Goal: Task Accomplishment & Management: Complete application form

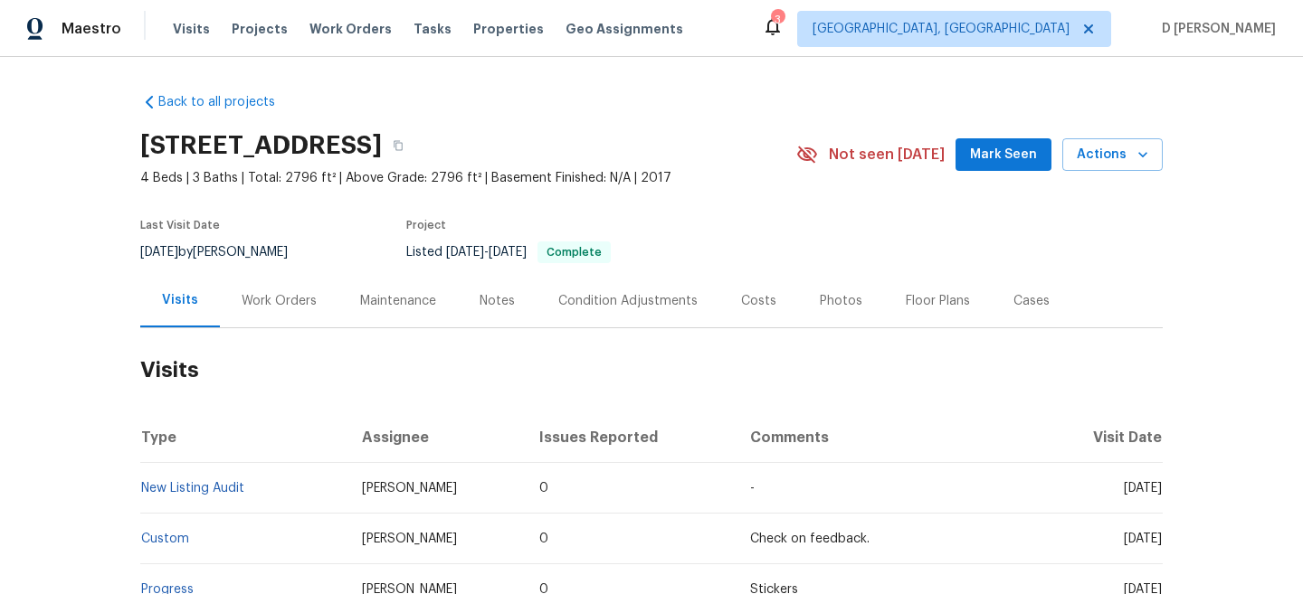
scroll to position [114, 0]
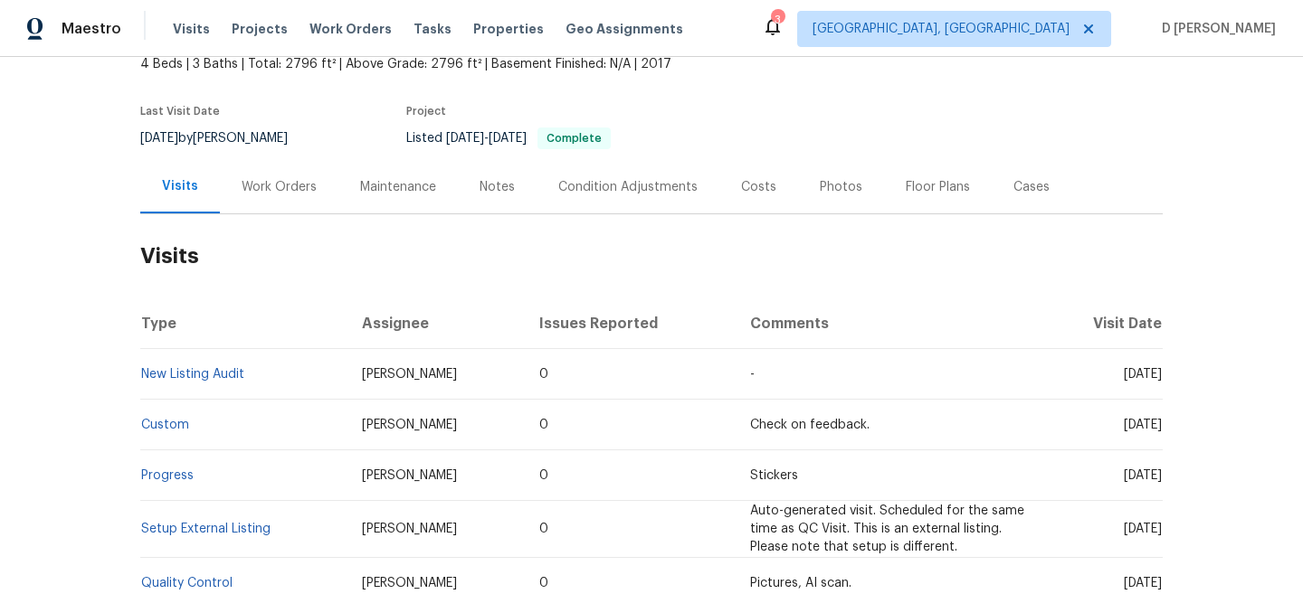
click at [1025, 188] on div "Cases" at bounding box center [1031, 187] width 36 height 18
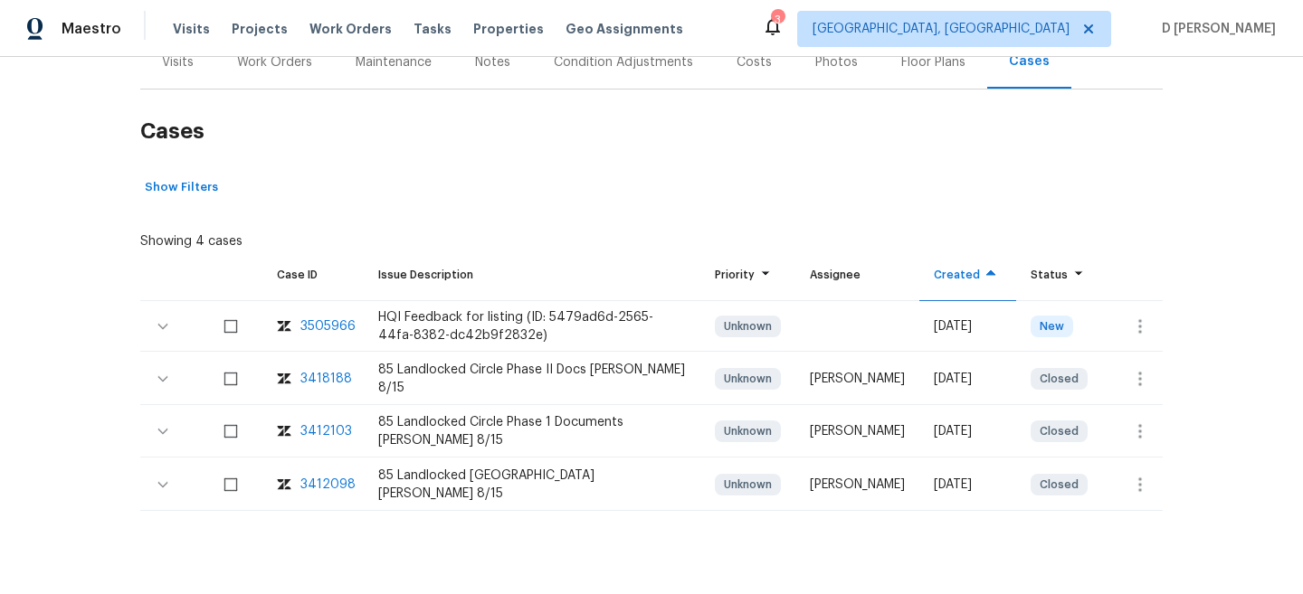
scroll to position [240, 0]
click at [1133, 325] on icon "button" at bounding box center [1140, 326] width 22 height 22
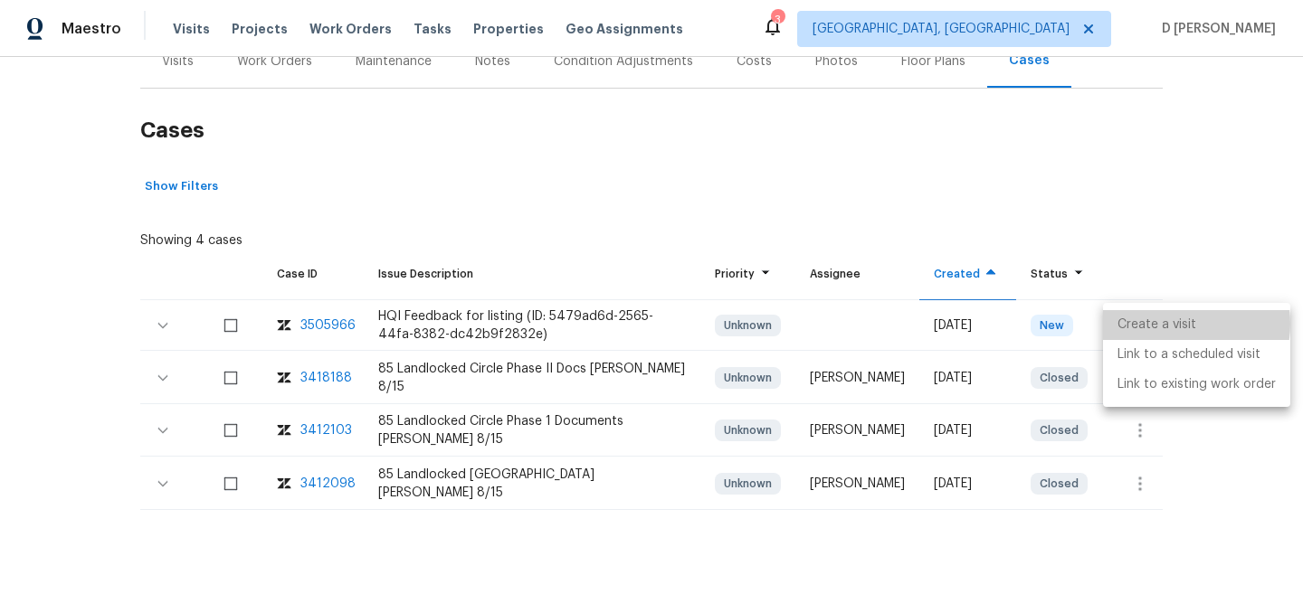
click at [1167, 324] on li "Create a visit" at bounding box center [1196, 325] width 187 height 30
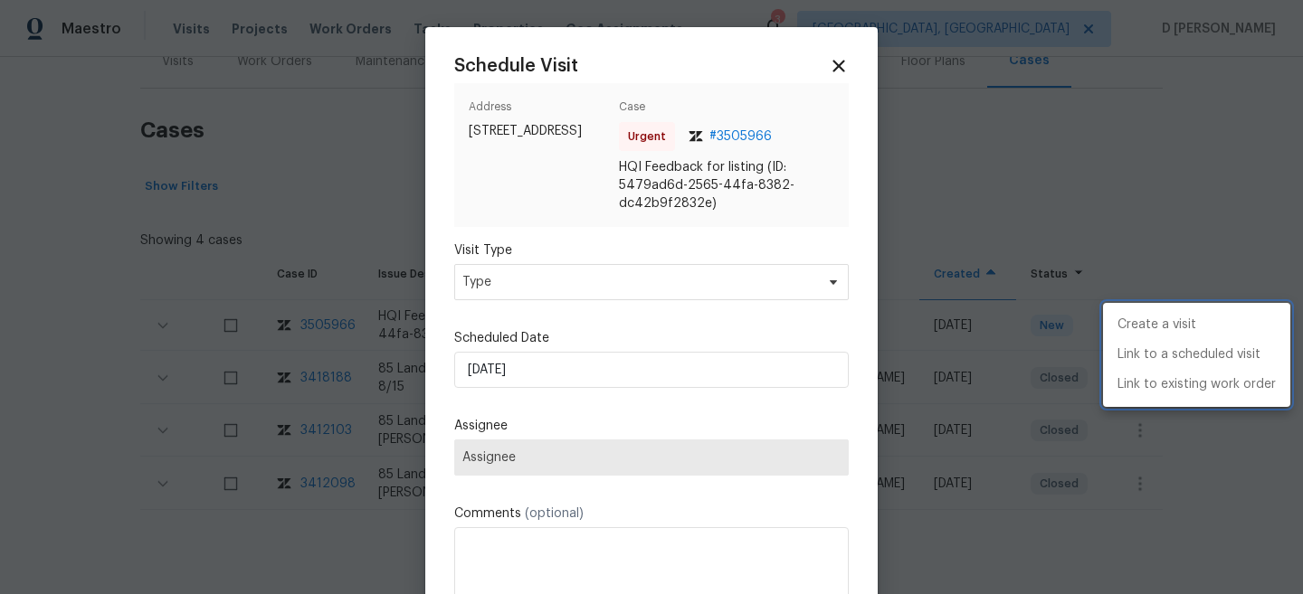
click at [694, 289] on div at bounding box center [651, 297] width 1303 height 594
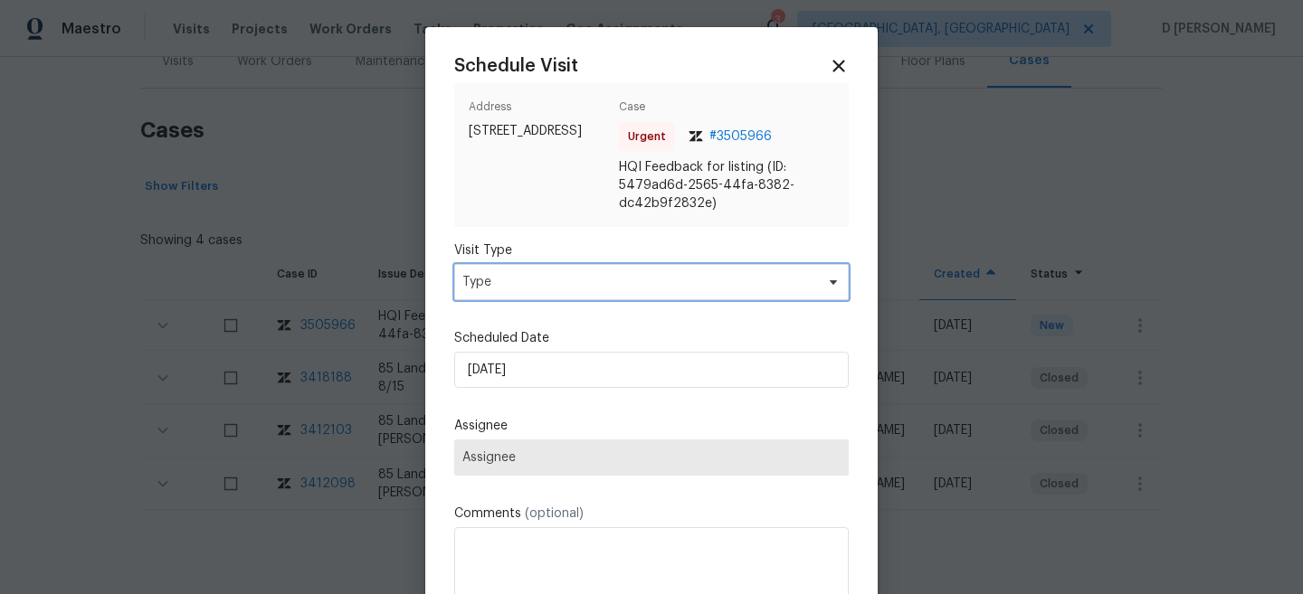
click at [655, 286] on span "Type" at bounding box center [638, 282] width 352 height 18
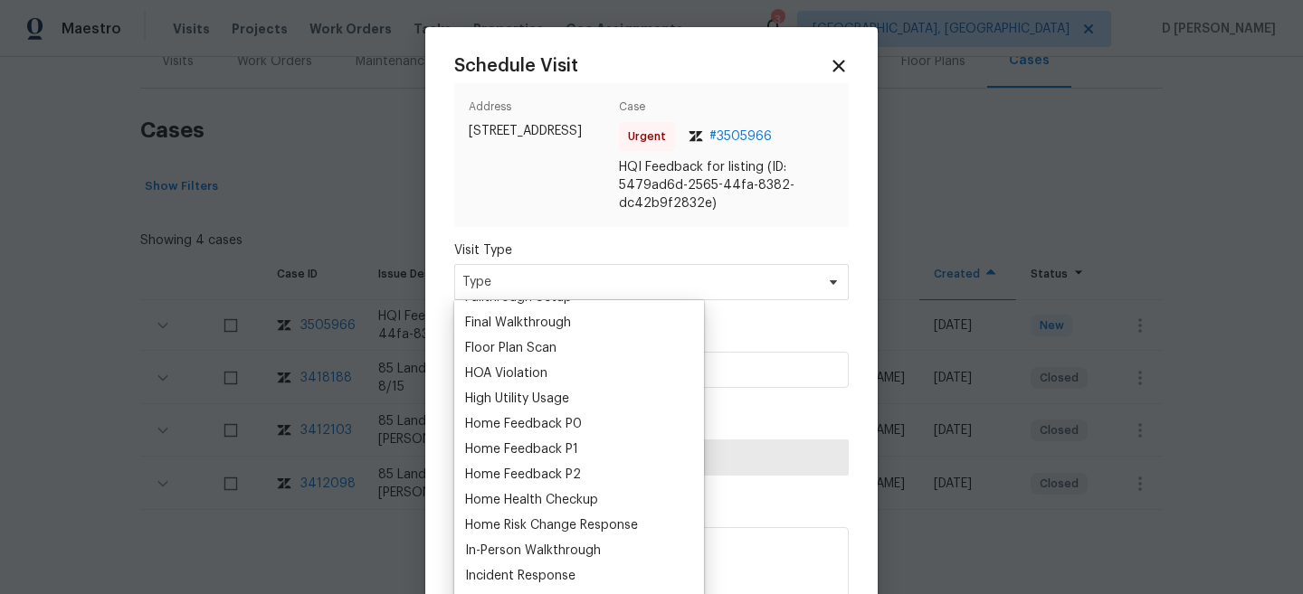
scroll to position [480, 0]
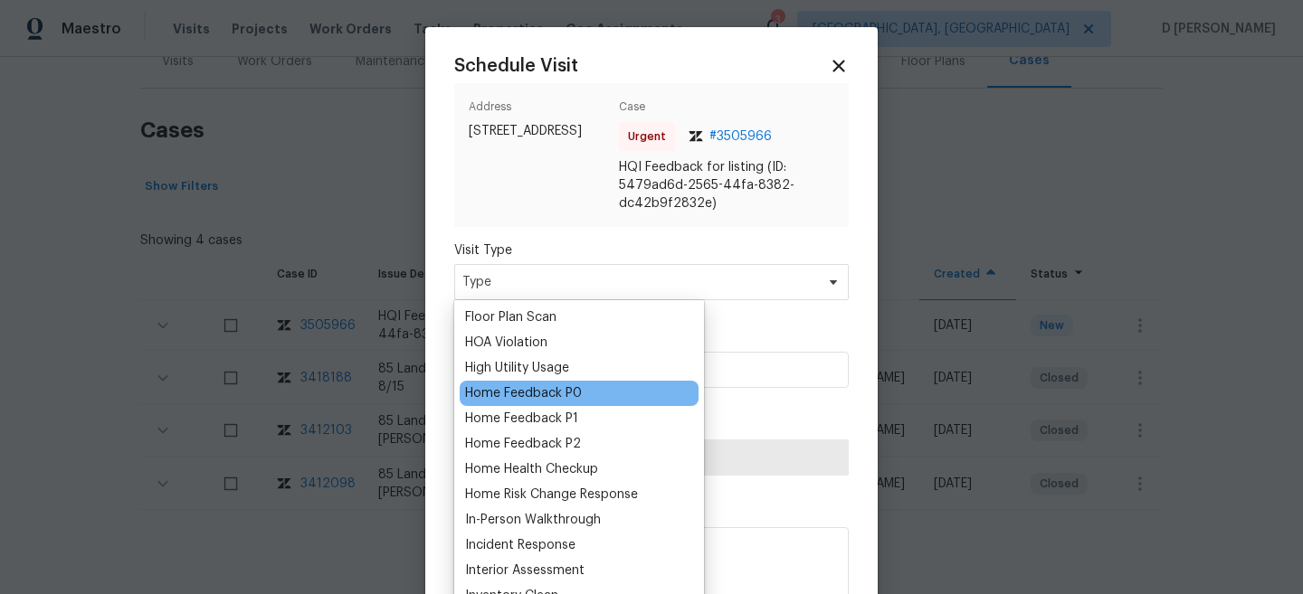
click at [558, 392] on div "Home Feedback P0" at bounding box center [523, 393] width 117 height 18
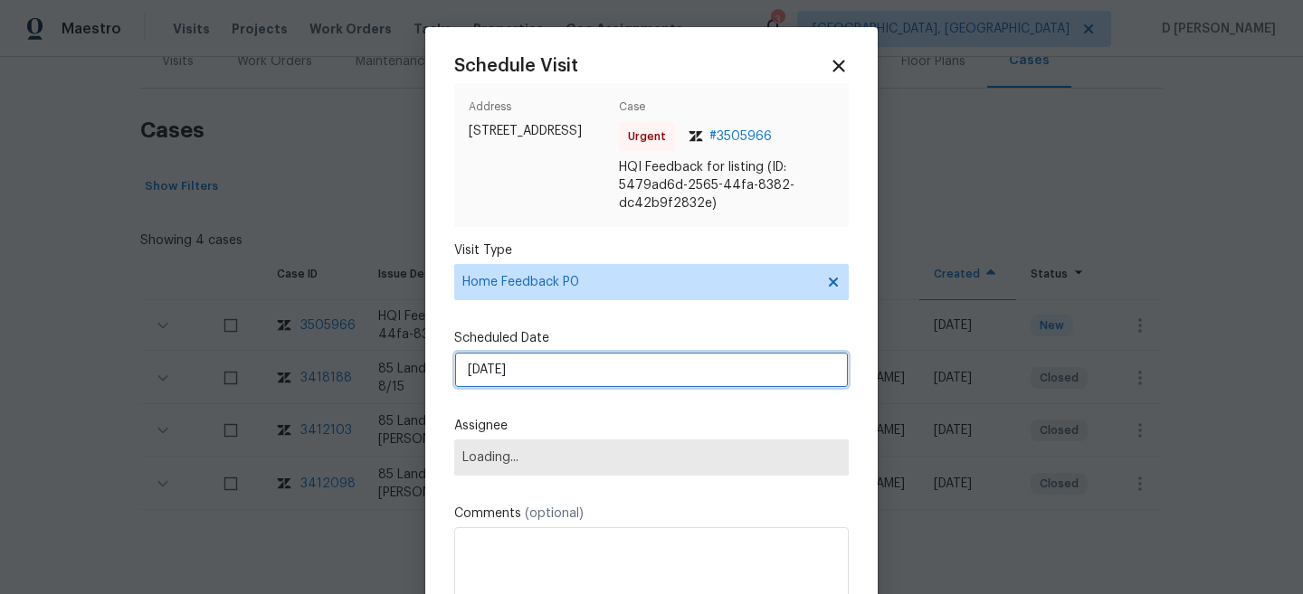
click at [585, 365] on input "[DATE]" at bounding box center [651, 370] width 394 height 36
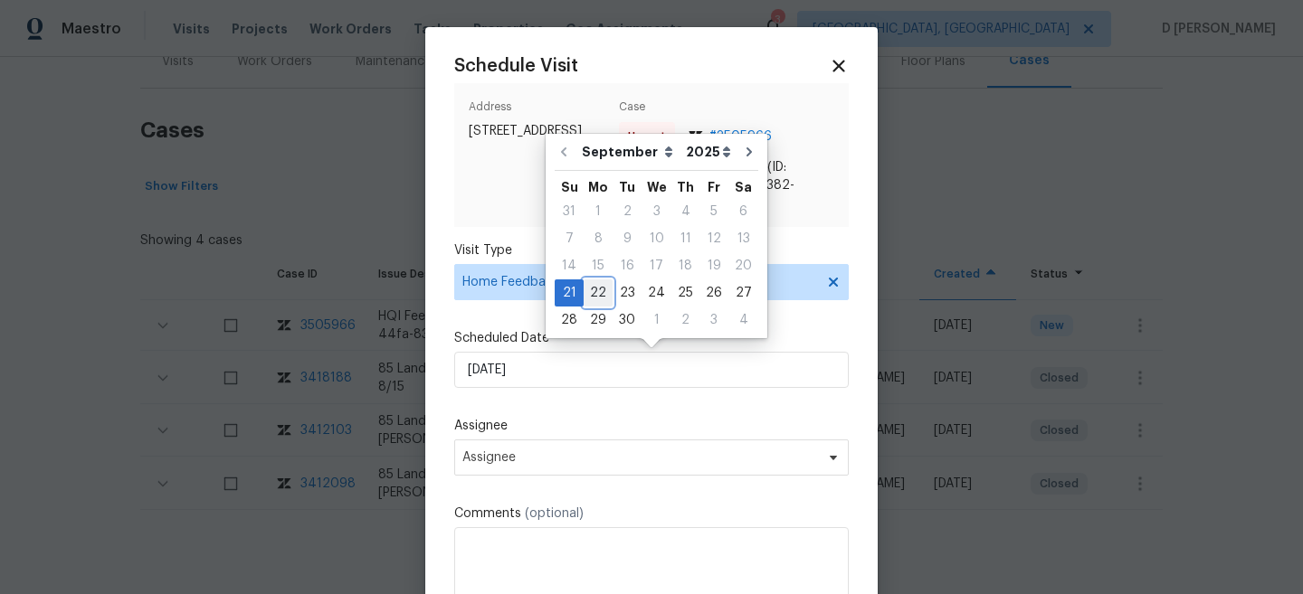
click at [603, 293] on div "22" at bounding box center [597, 292] width 29 height 25
type input "[DATE]"
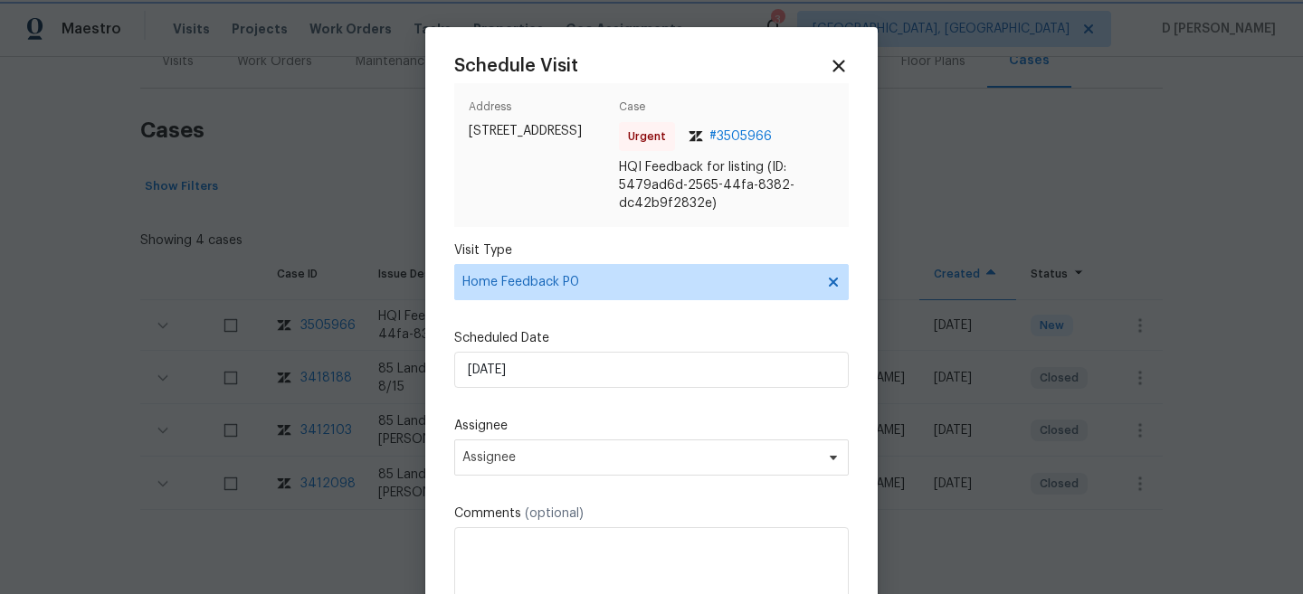
scroll to position [15, 0]
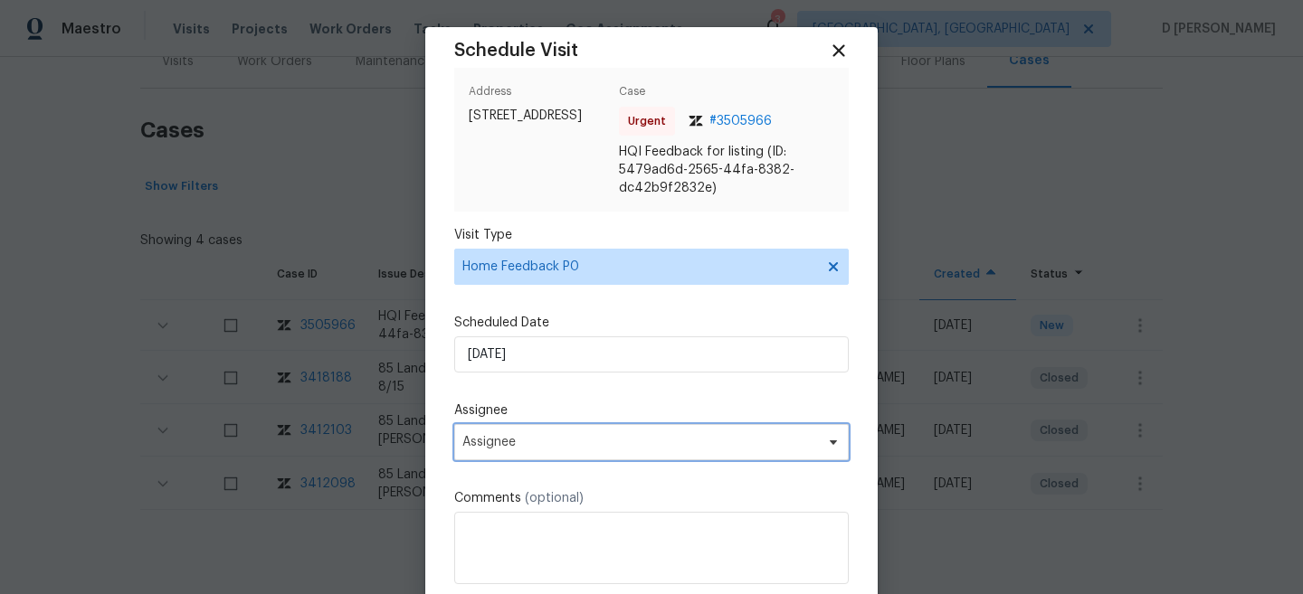
click at [573, 447] on span "Assignee" at bounding box center [639, 442] width 355 height 14
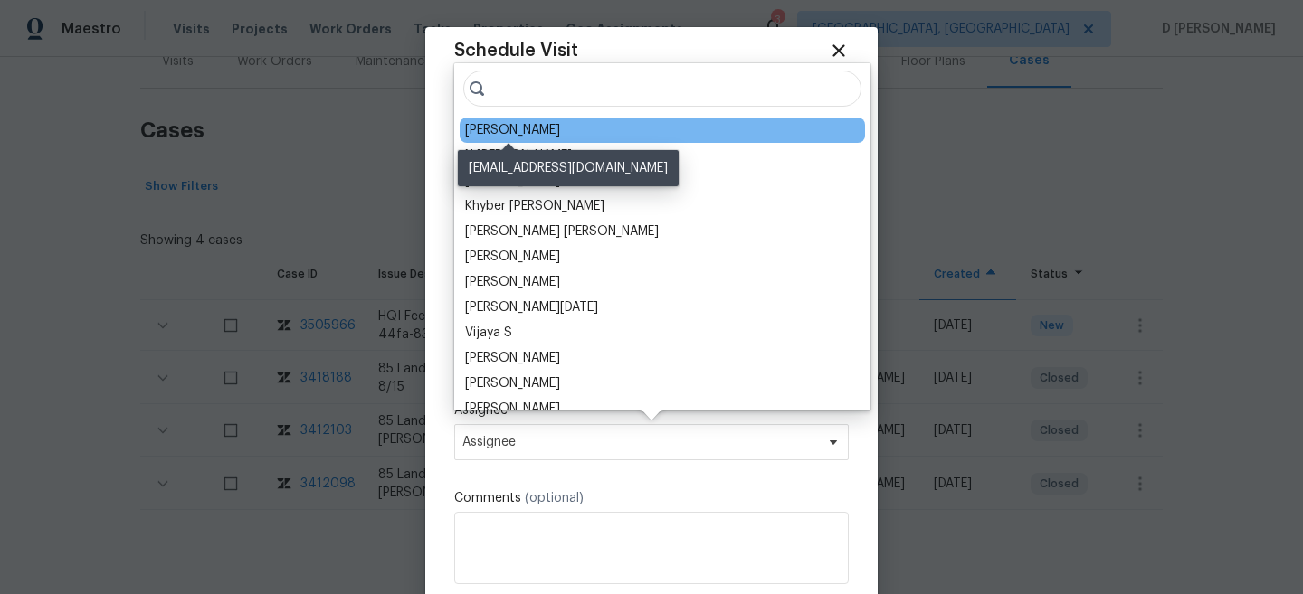
click at [499, 128] on div "[PERSON_NAME]" at bounding box center [512, 130] width 95 height 18
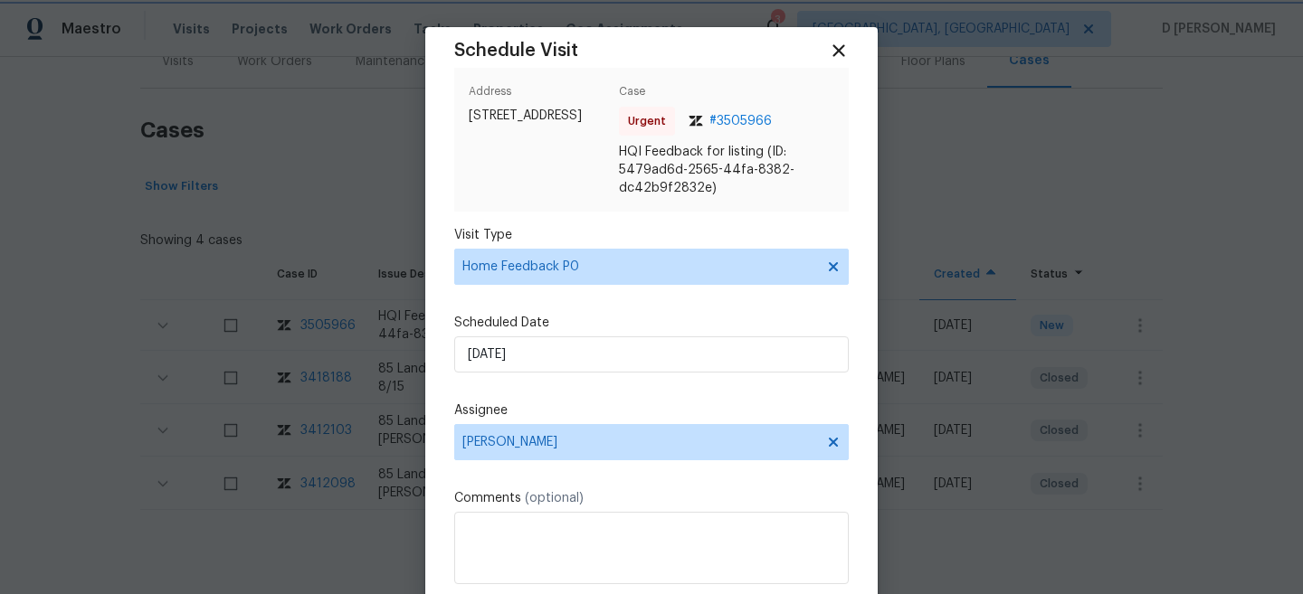
scroll to position [93, 0]
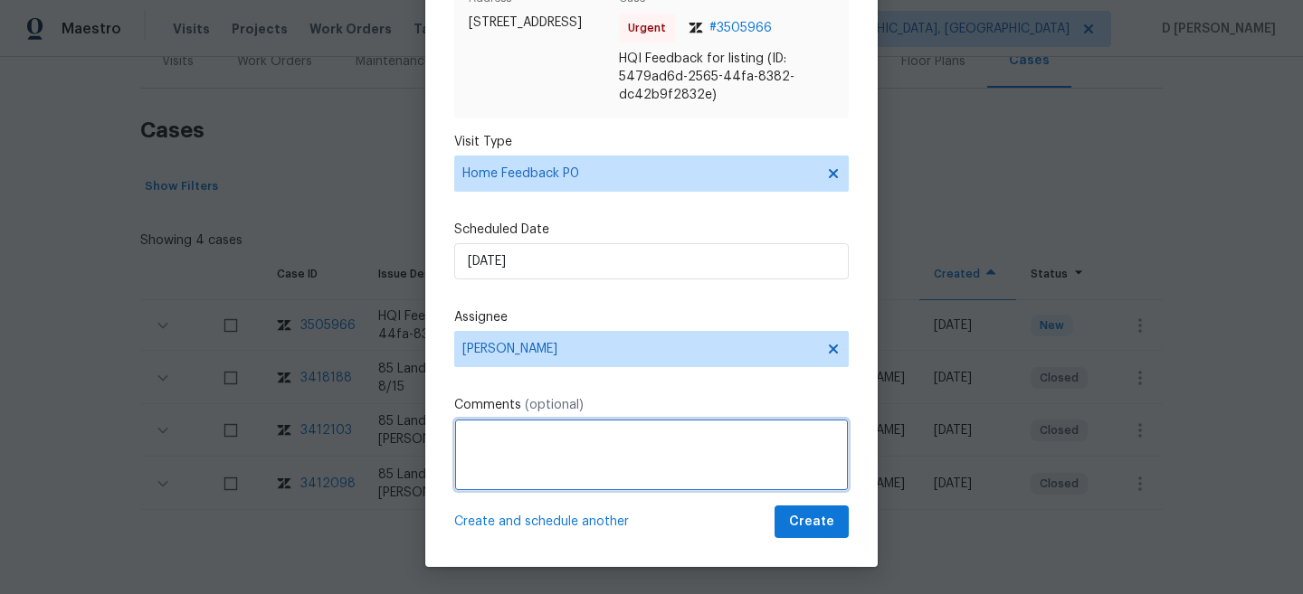
click at [528, 444] on textarea at bounding box center [651, 455] width 394 height 72
paste textarea "Feedback has shown consistent feedback of being able to smell smoke from previo…"
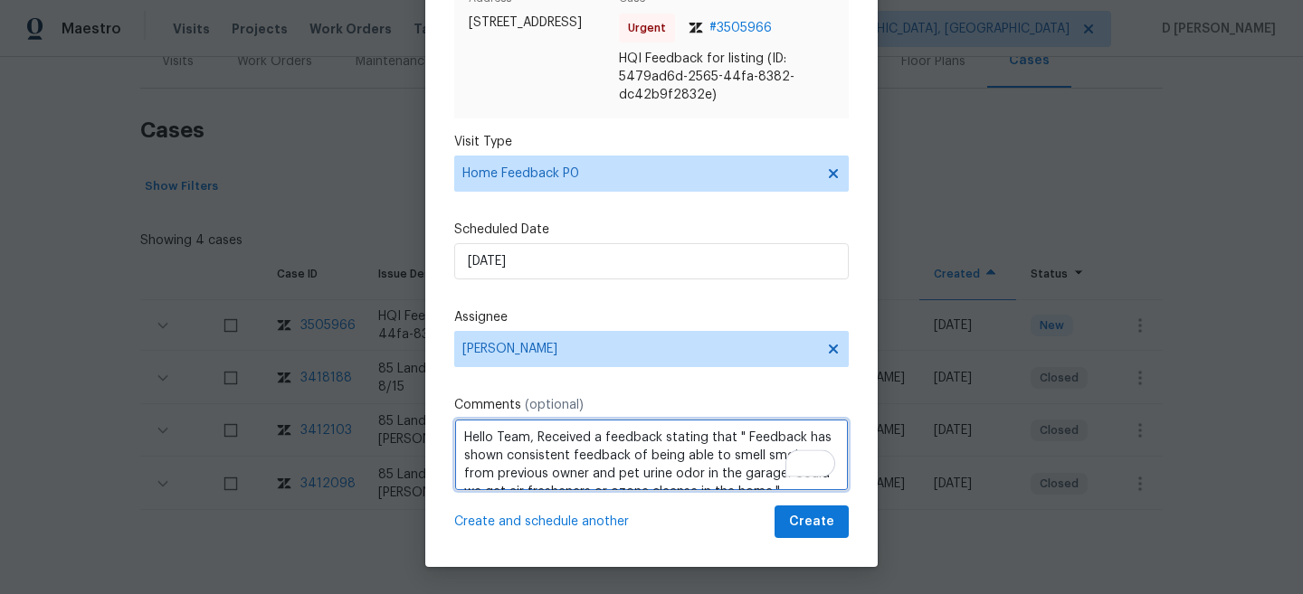
scroll to position [8, 0]
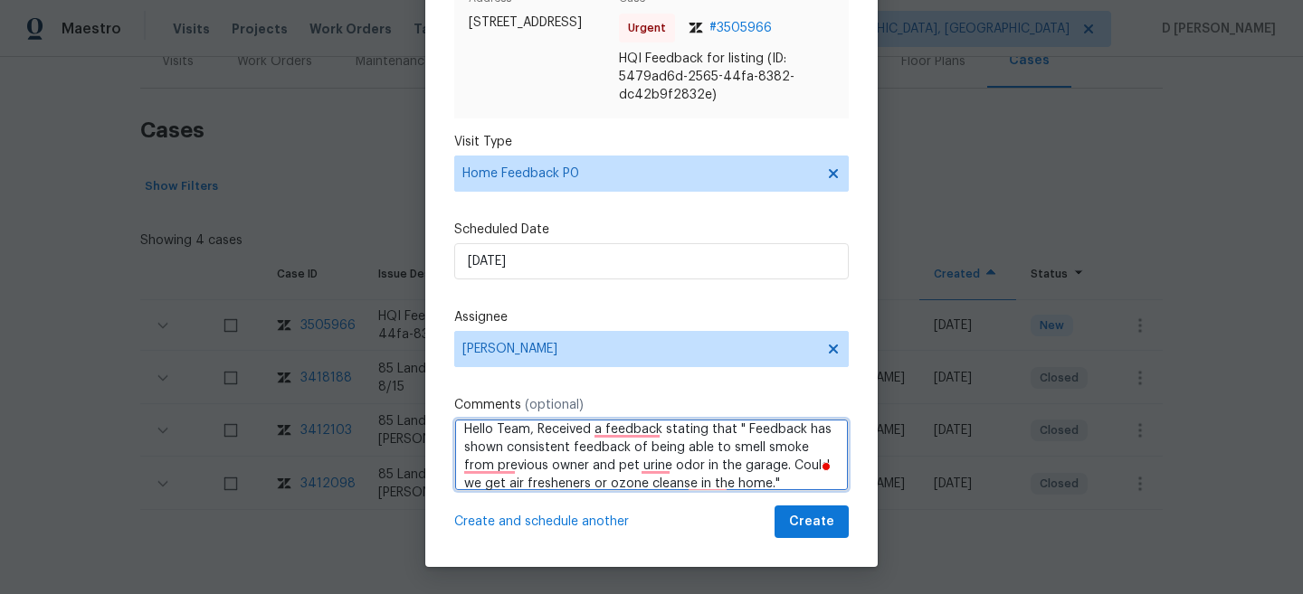
click at [743, 481] on textarea "Hello Team, Received a feedback stating that " Feedback has shown consistent fe…" at bounding box center [651, 455] width 394 height 72
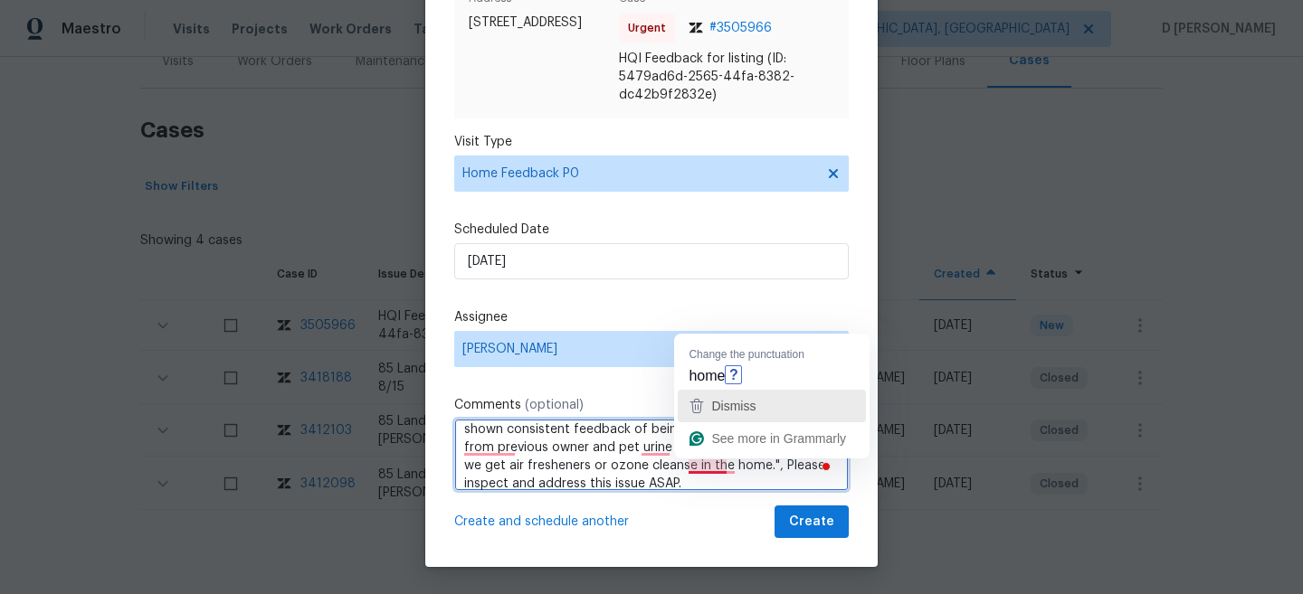
click at [734, 390] on button "Dismiss" at bounding box center [772, 406] width 188 height 33
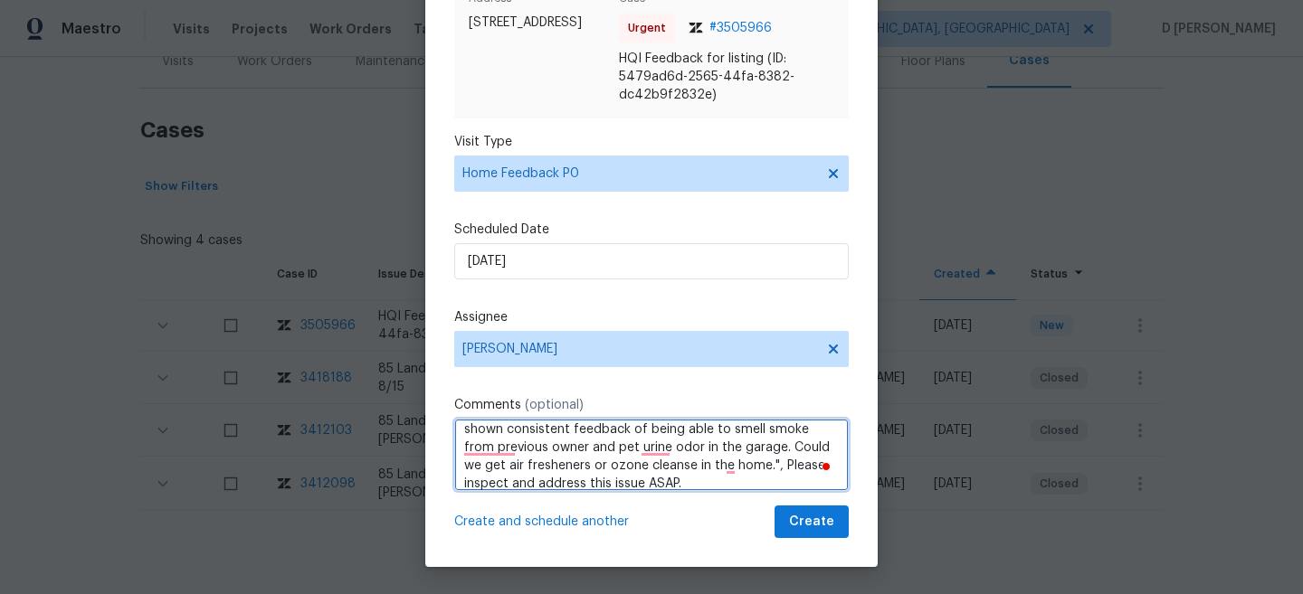
type textarea "Hello Team, Received a feedback stating that " Feedback has shown consistent fe…"
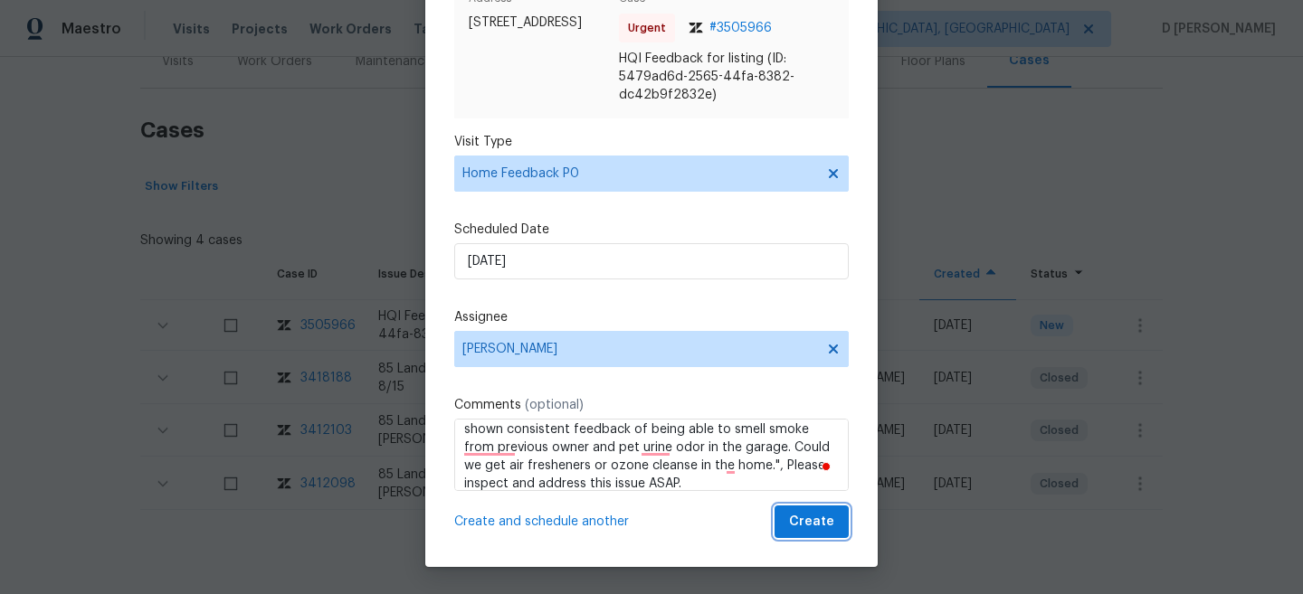
click at [815, 525] on span "Create" at bounding box center [811, 522] width 45 height 23
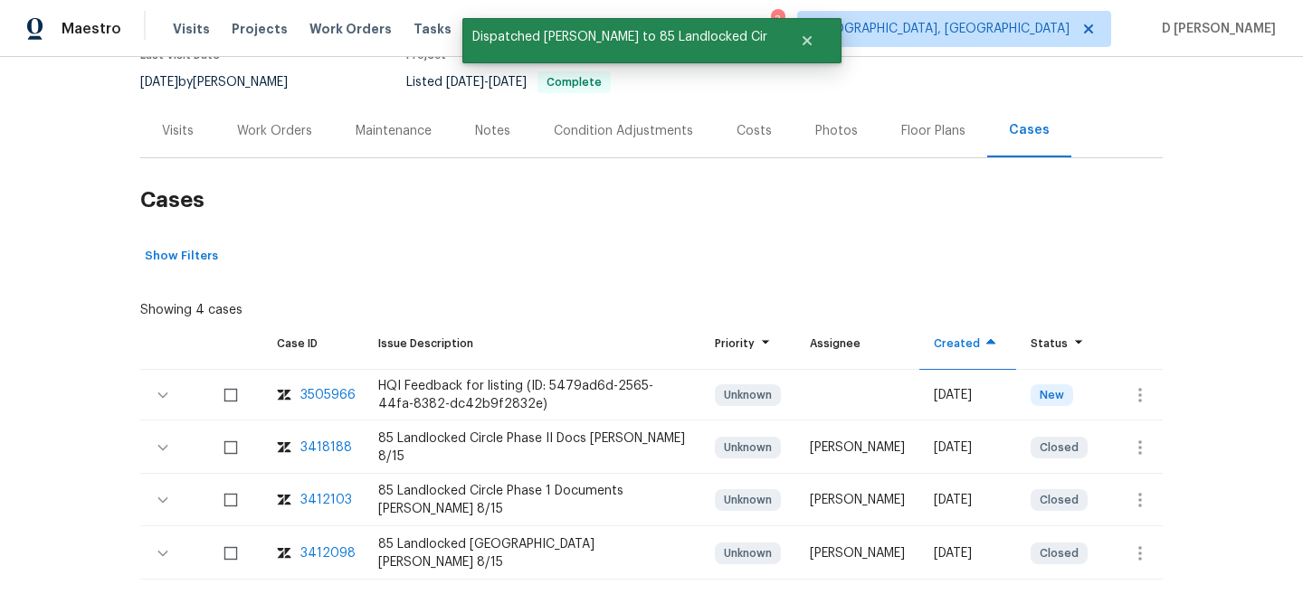
scroll to position [67, 0]
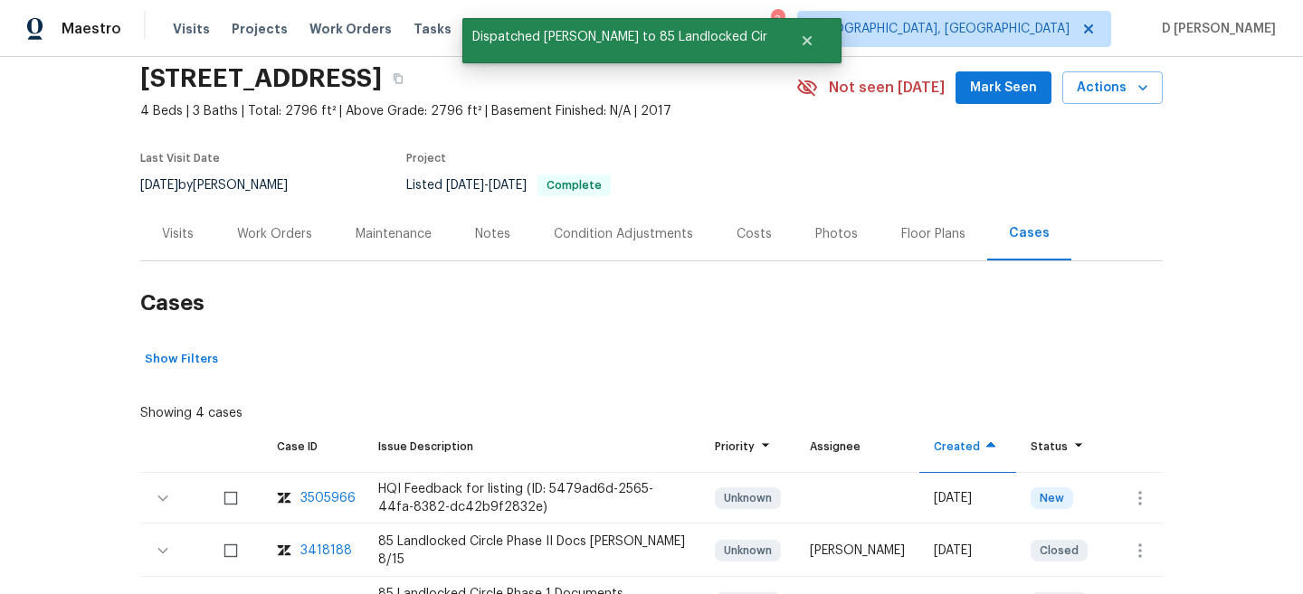
click at [179, 234] on div "Visits" at bounding box center [178, 234] width 32 height 18
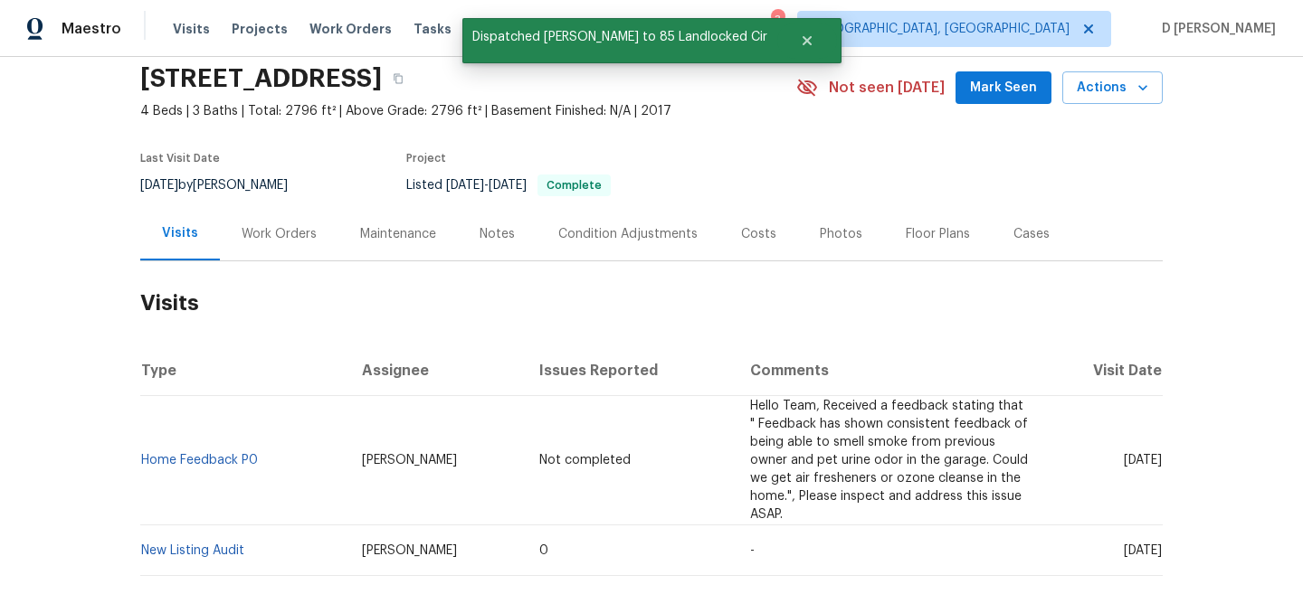
scroll to position [127, 0]
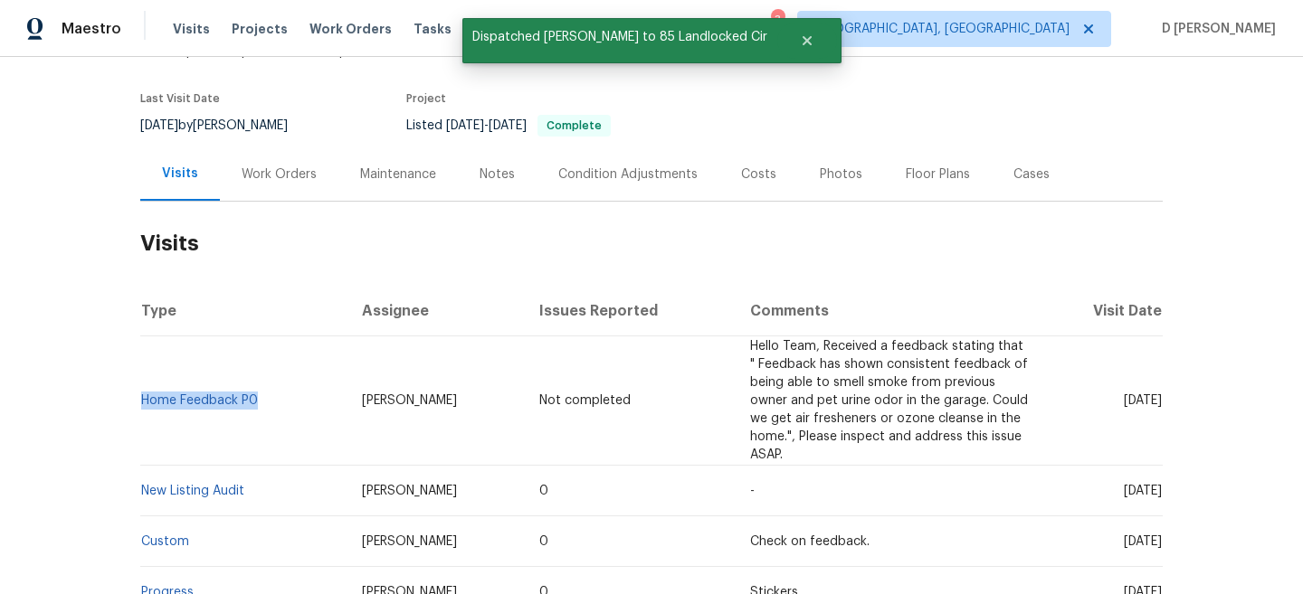
drag, startPoint x: 263, startPoint y: 401, endPoint x: 139, endPoint y: 397, distance: 124.0
click at [140, 397] on td "Home Feedback P0" at bounding box center [243, 400] width 207 height 129
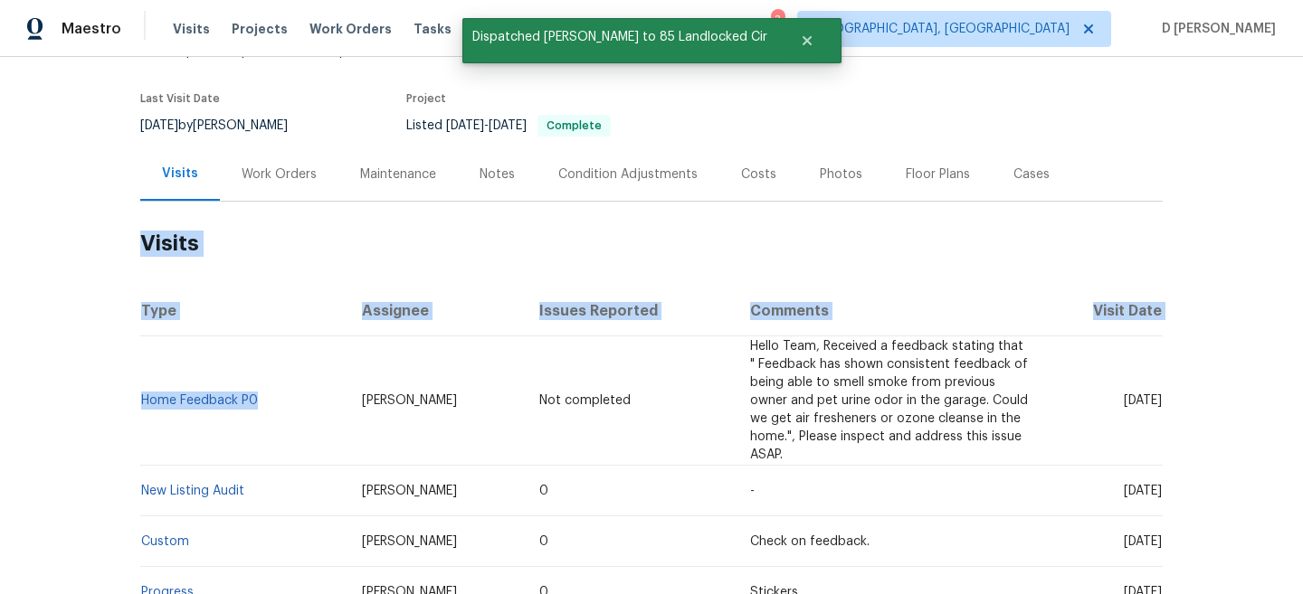
click at [217, 370] on td "Home Feedback P0" at bounding box center [243, 400] width 207 height 129
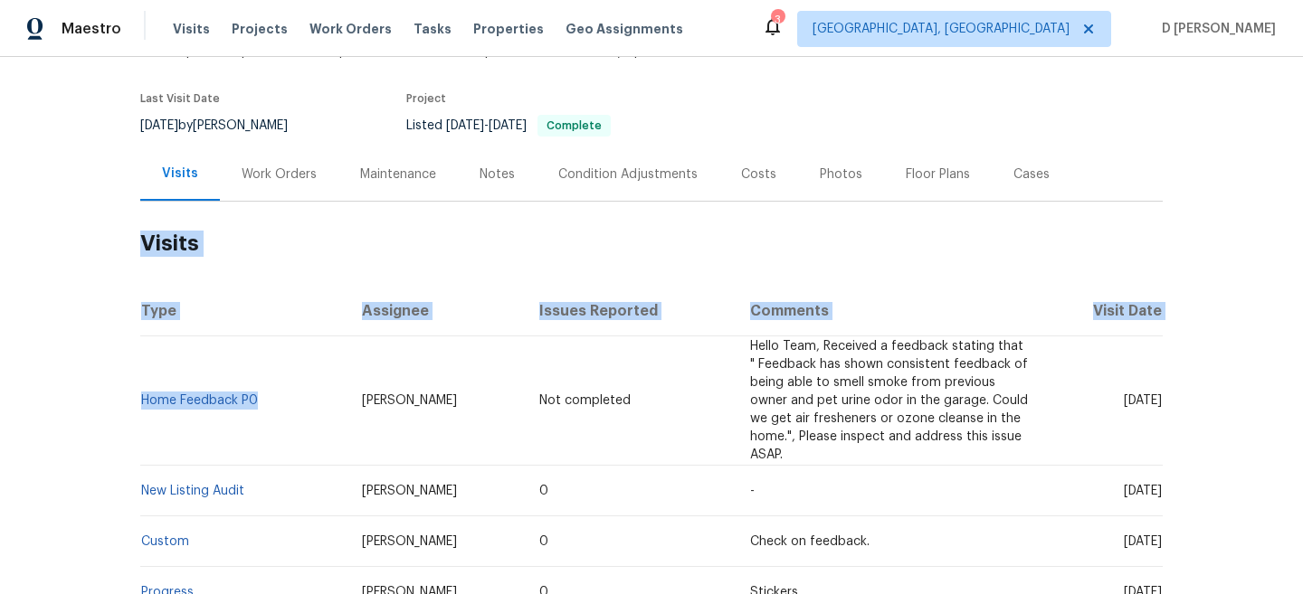
drag, startPoint x: 264, startPoint y: 405, endPoint x: 135, endPoint y: 395, distance: 129.7
click at [135, 395] on div "Back to all projects [STREET_ADDRESS] 4 Beds | 3 Baths | Total: 2796 ft² | Abov…" at bounding box center [651, 325] width 1303 height 537
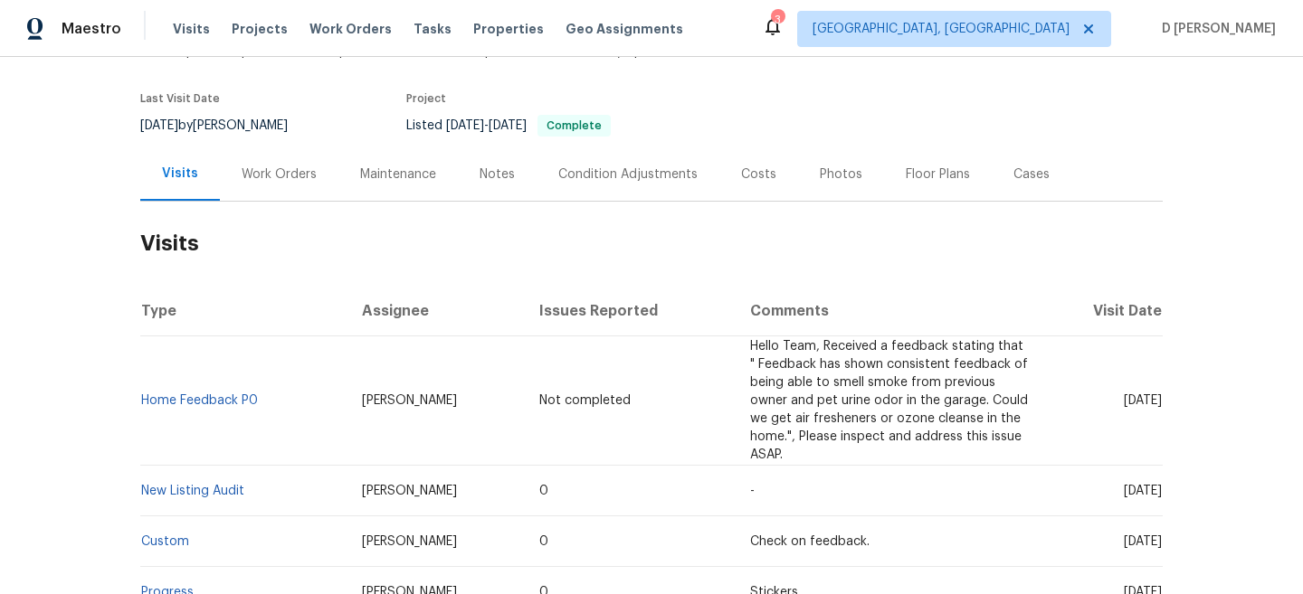
click at [202, 365] on td "Home Feedback P0" at bounding box center [243, 400] width 207 height 129
drag, startPoint x: 268, startPoint y: 403, endPoint x: 145, endPoint y: 394, distance: 123.4
click at [145, 394] on td "Home Feedback P0" at bounding box center [243, 400] width 207 height 129
copy link "Home Feedback P0"
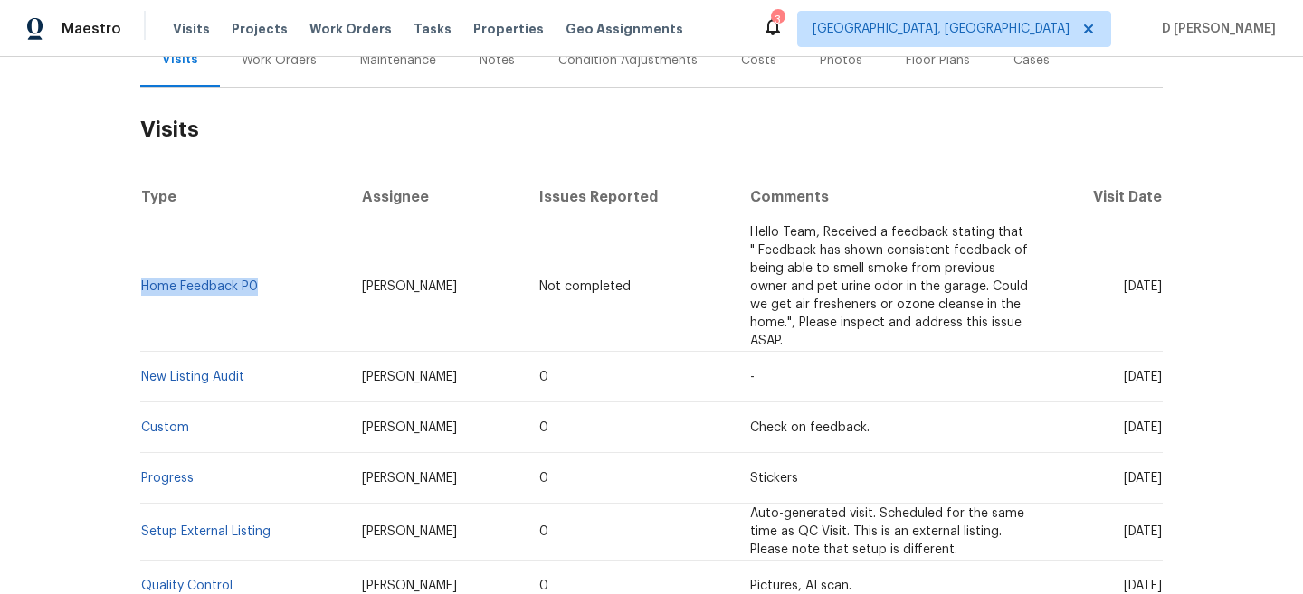
drag, startPoint x: 1087, startPoint y: 287, endPoint x: 1126, endPoint y: 287, distance: 38.9
click at [1126, 287] on span "[DATE]" at bounding box center [1142, 286] width 38 height 13
copy span "[DATE]"
drag, startPoint x: 260, startPoint y: 289, endPoint x: 144, endPoint y: 286, distance: 115.8
click at [144, 286] on td "Home Feedback P0" at bounding box center [243, 287] width 207 height 129
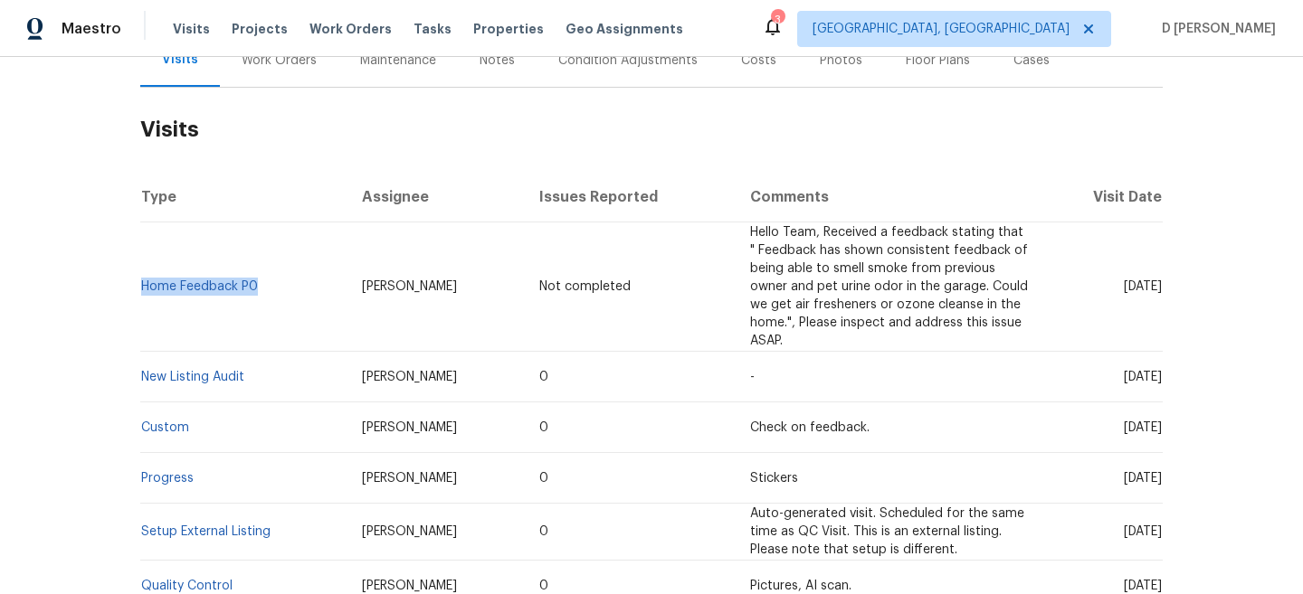
copy link "Home Feedback P0"
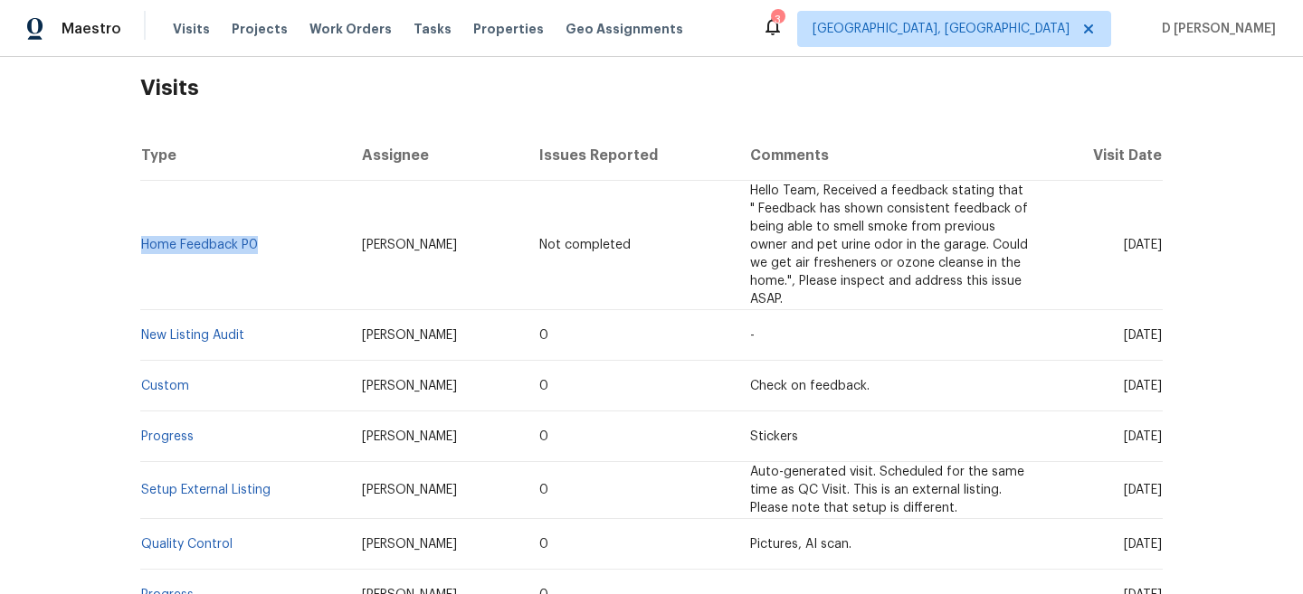
scroll to position [285, 0]
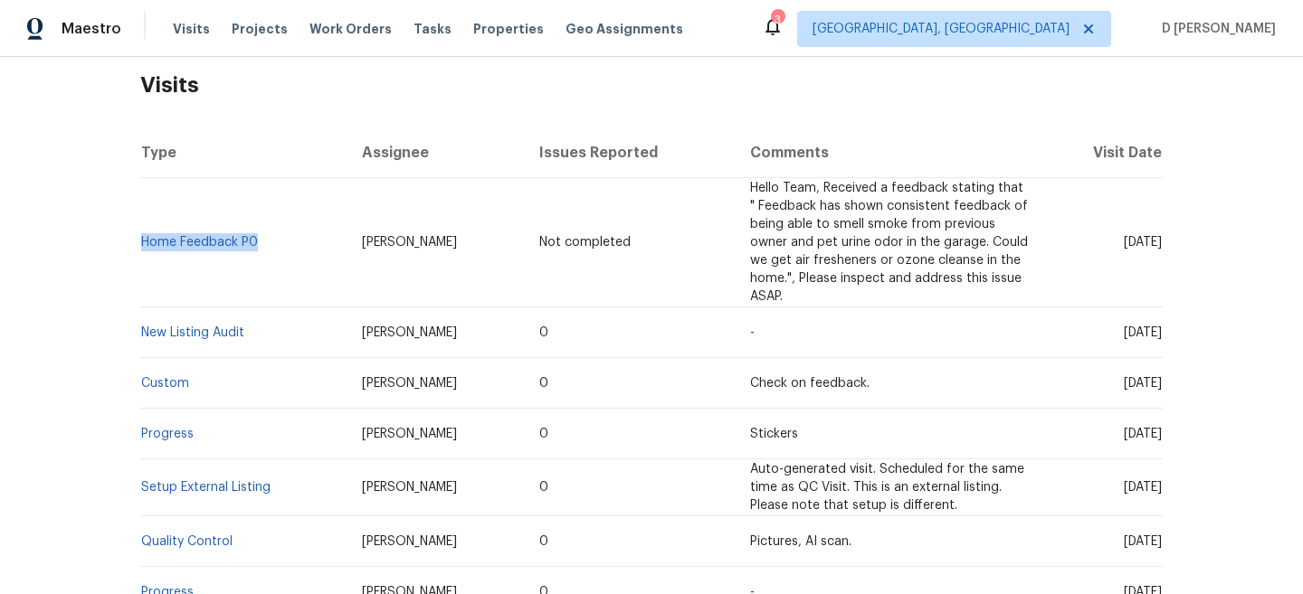
drag, startPoint x: 1086, startPoint y: 329, endPoint x: 1127, endPoint y: 330, distance: 40.7
click at [1127, 330] on span "[DATE]" at bounding box center [1142, 333] width 38 height 13
copy span "[DATE]"
drag, startPoint x: 259, startPoint y: 335, endPoint x: 145, endPoint y: 336, distance: 114.0
click at [145, 335] on td "New Listing Audit" at bounding box center [243, 333] width 207 height 51
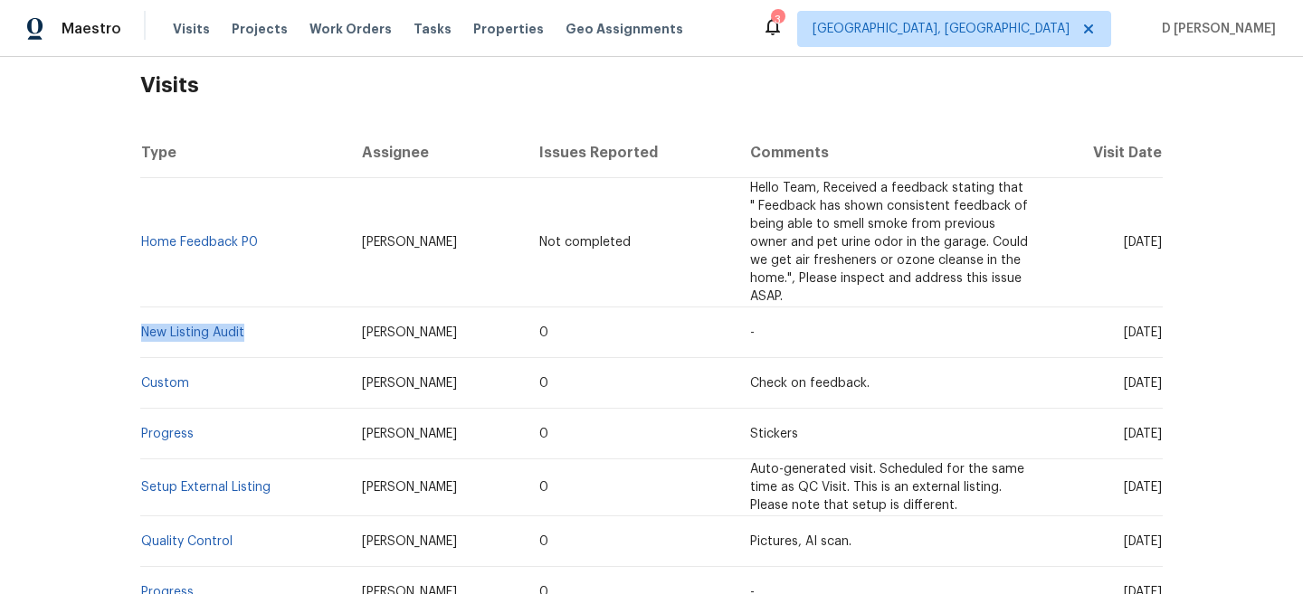
copy link "New Listing Audit"
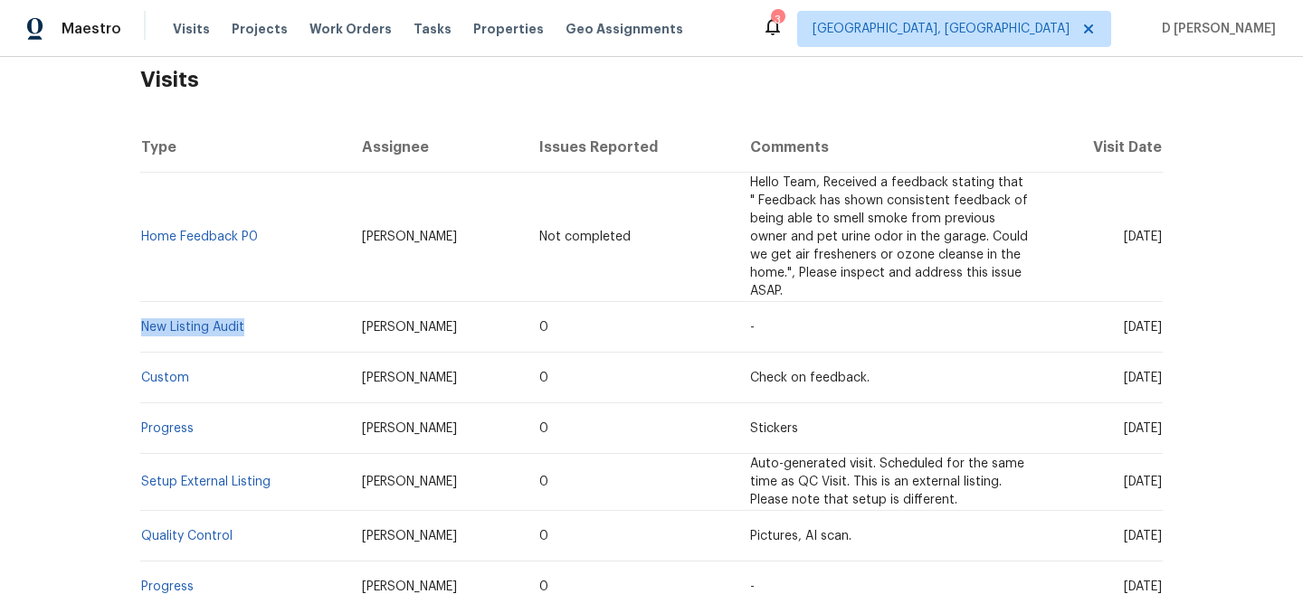
drag, startPoint x: 343, startPoint y: 320, endPoint x: 451, endPoint y: 320, distance: 108.5
click at [452, 320] on td "[PERSON_NAME]" at bounding box center [435, 327] width 177 height 51
copy span "[PERSON_NAME]"
drag, startPoint x: 284, startPoint y: 249, endPoint x: 144, endPoint y: 235, distance: 140.9
click at [144, 235] on td "Home Feedback P0" at bounding box center [243, 237] width 207 height 129
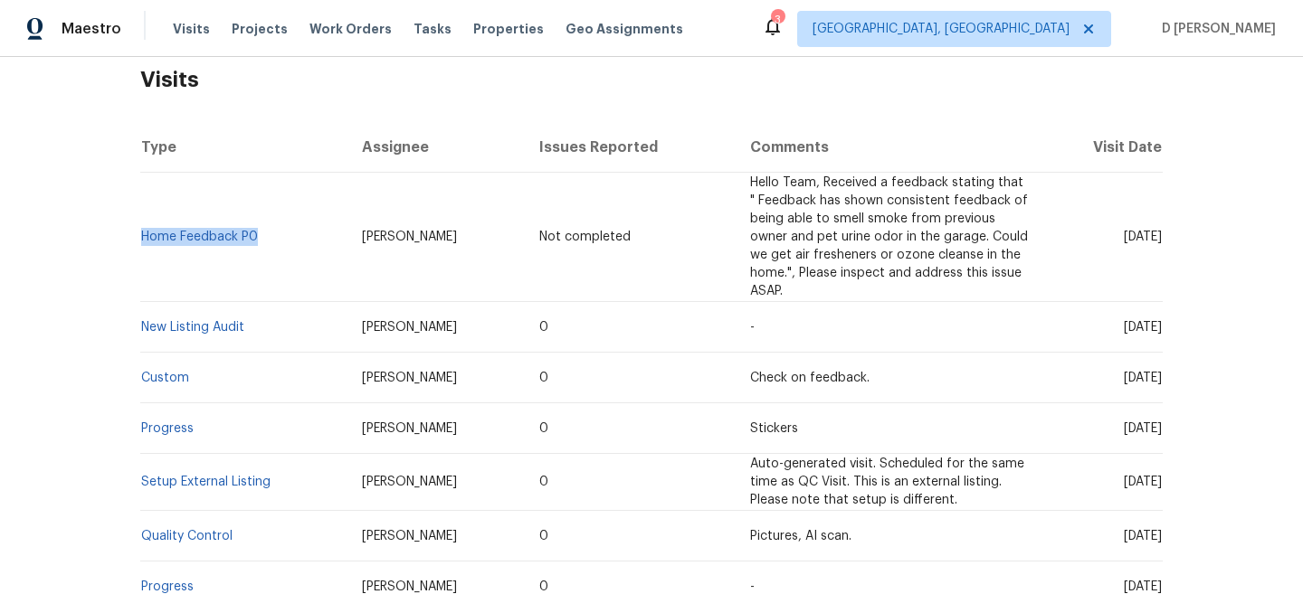
copy link "Home Feedback P0"
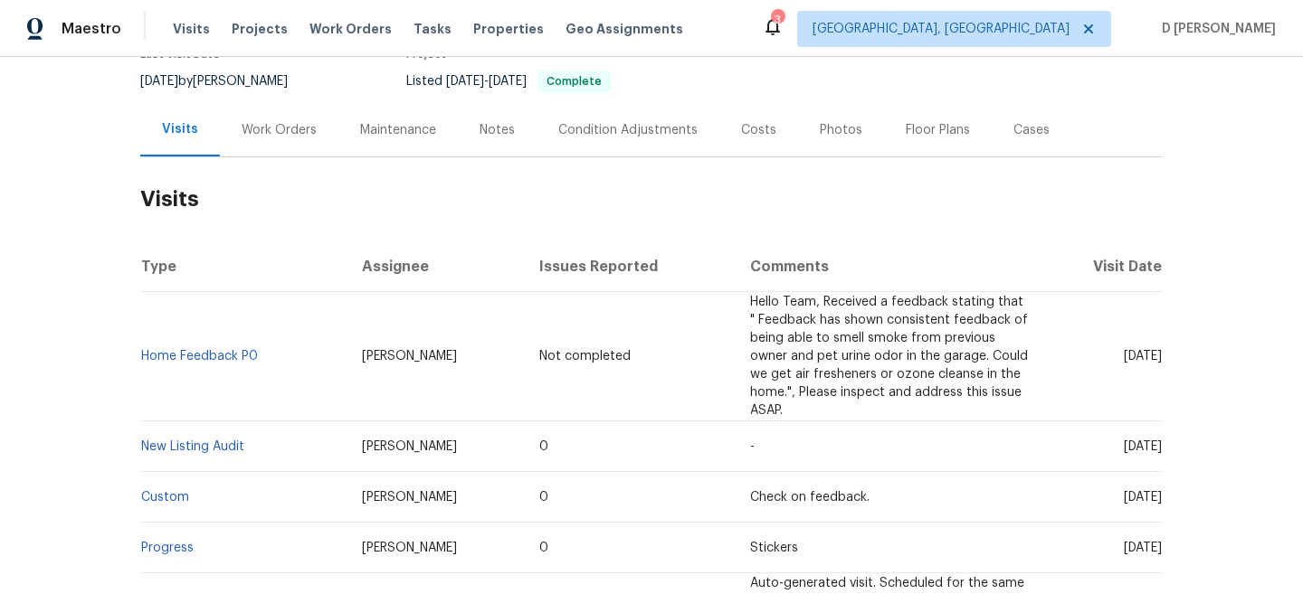
click at [299, 121] on div "Work Orders" at bounding box center [279, 130] width 75 height 18
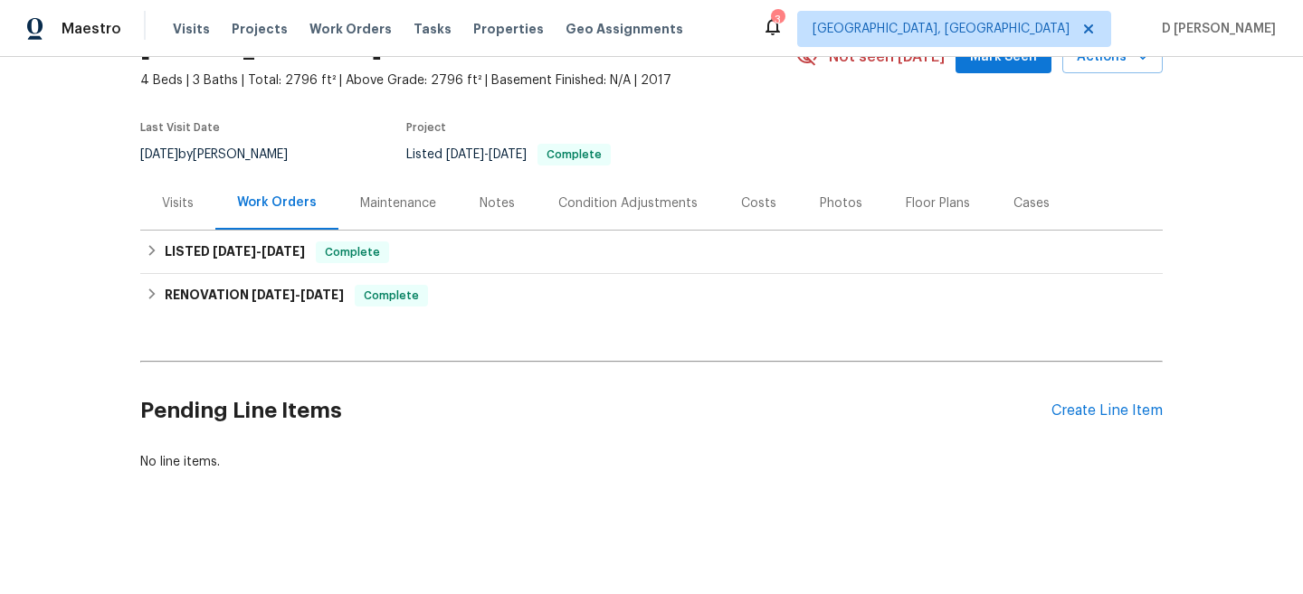
scroll to position [98, 0]
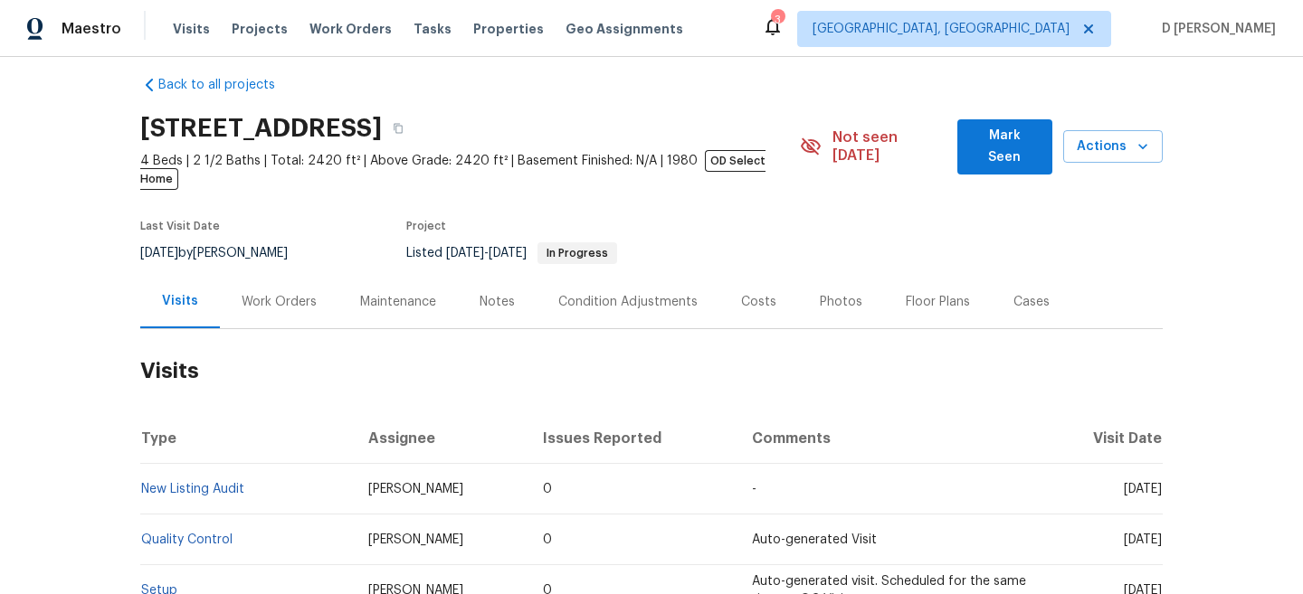
scroll to position [85, 0]
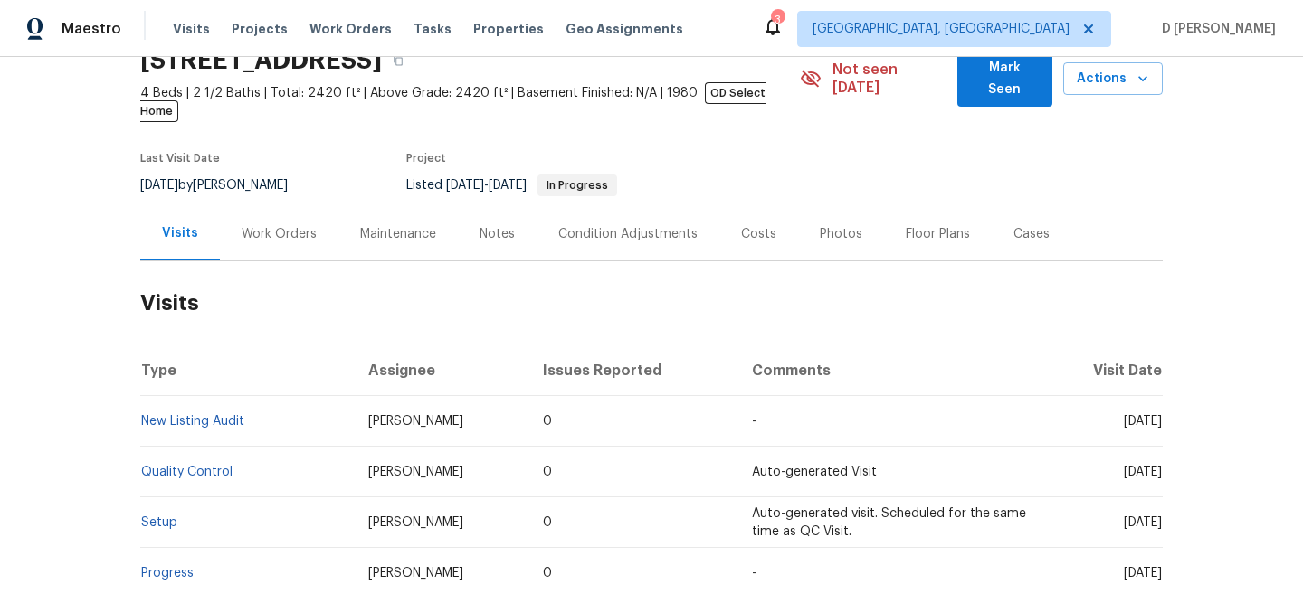
click at [251, 207] on div "Work Orders" at bounding box center [279, 233] width 118 height 53
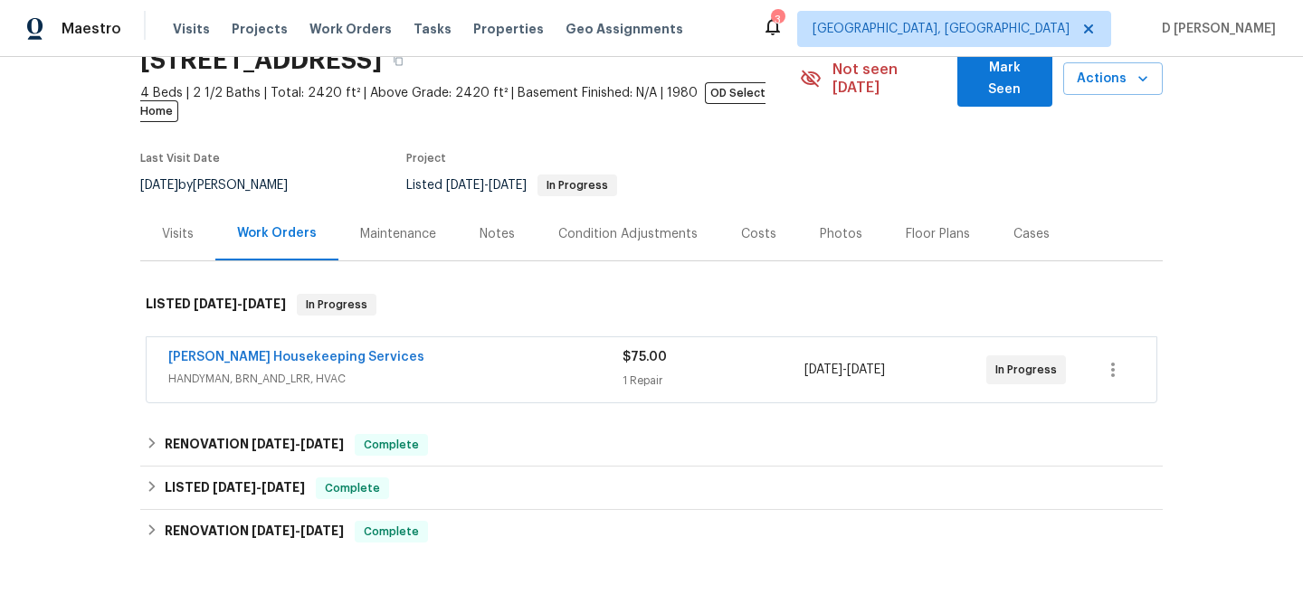
click at [386, 370] on span "HANDYMAN, BRN_AND_LRR, HVAC" at bounding box center [395, 379] width 454 height 18
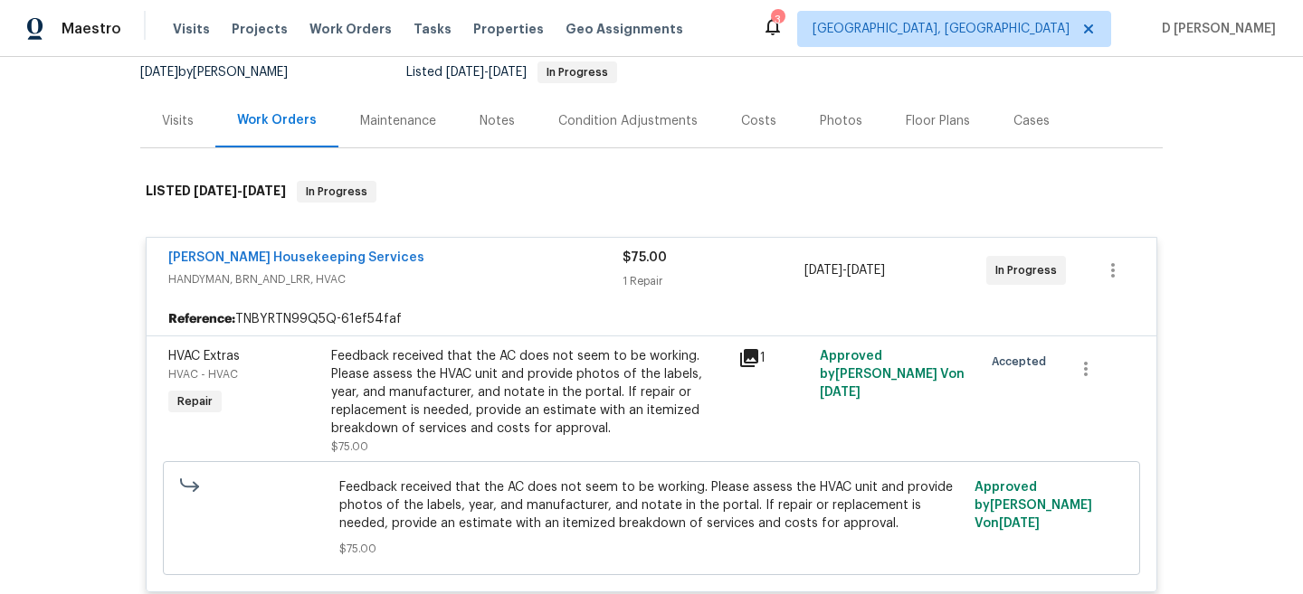
scroll to position [200, 0]
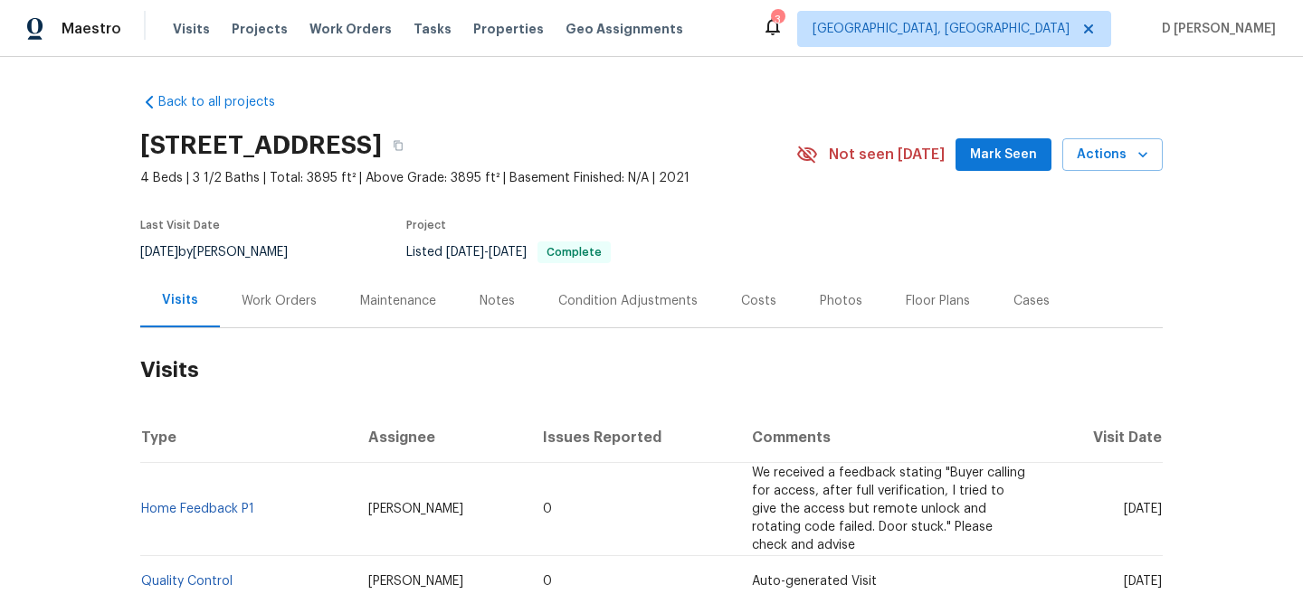
click at [268, 299] on div "Work Orders" at bounding box center [279, 301] width 75 height 18
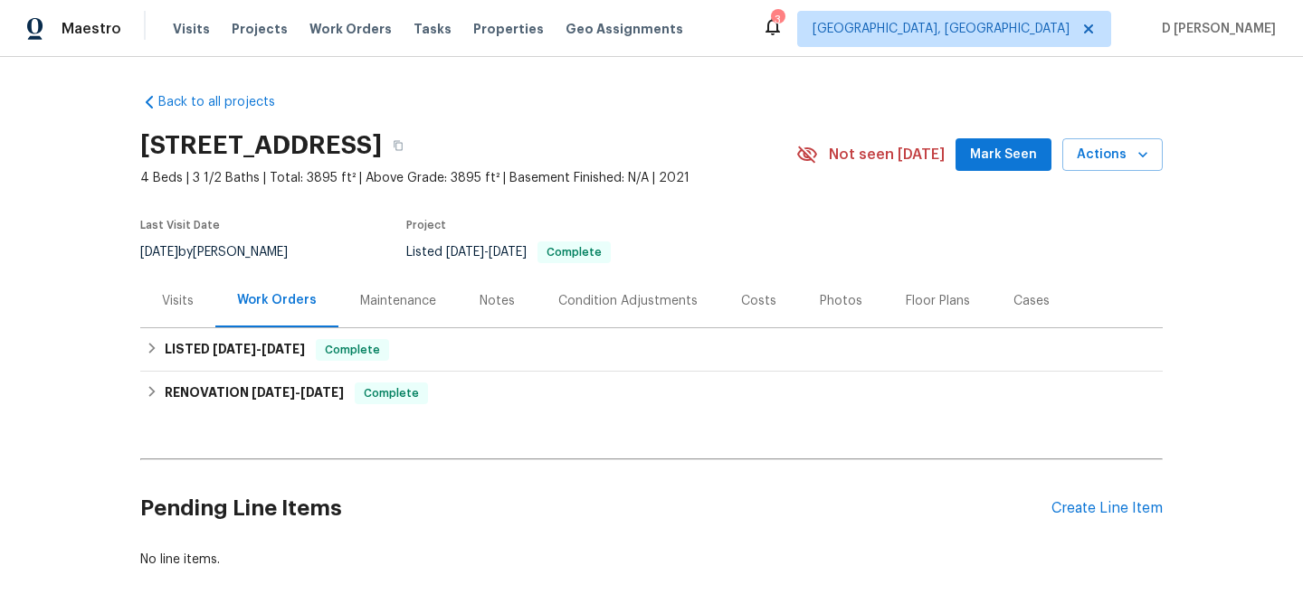
click at [180, 299] on div "Visits" at bounding box center [178, 301] width 32 height 18
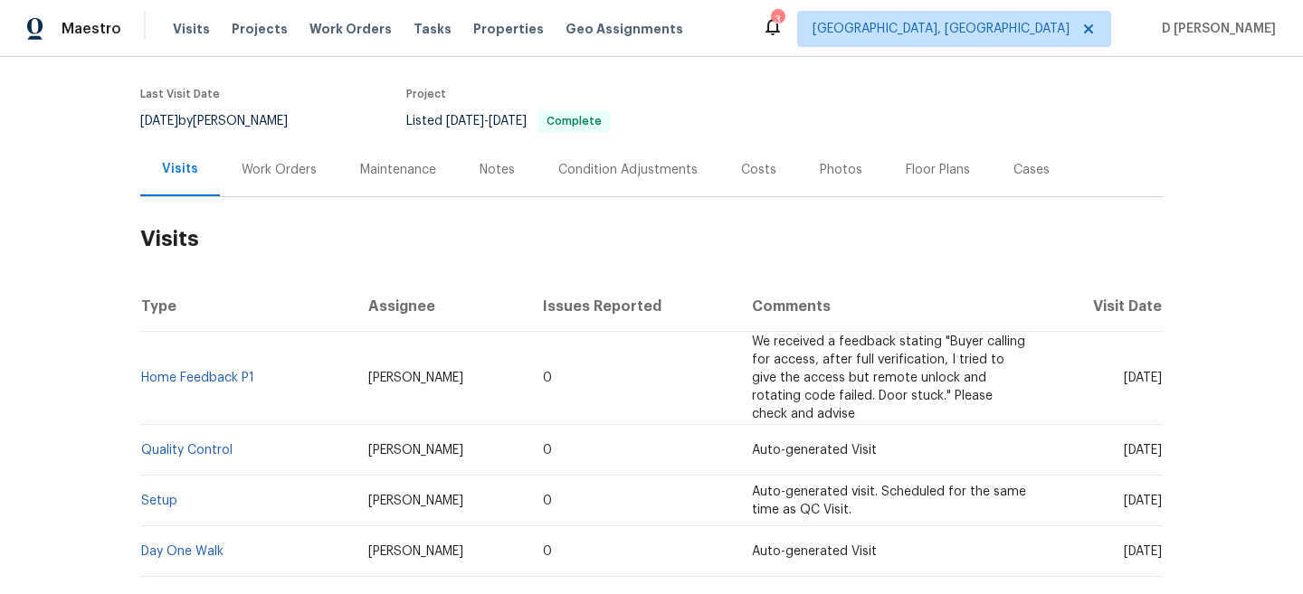
click at [1020, 154] on div "Cases" at bounding box center [1031, 169] width 80 height 53
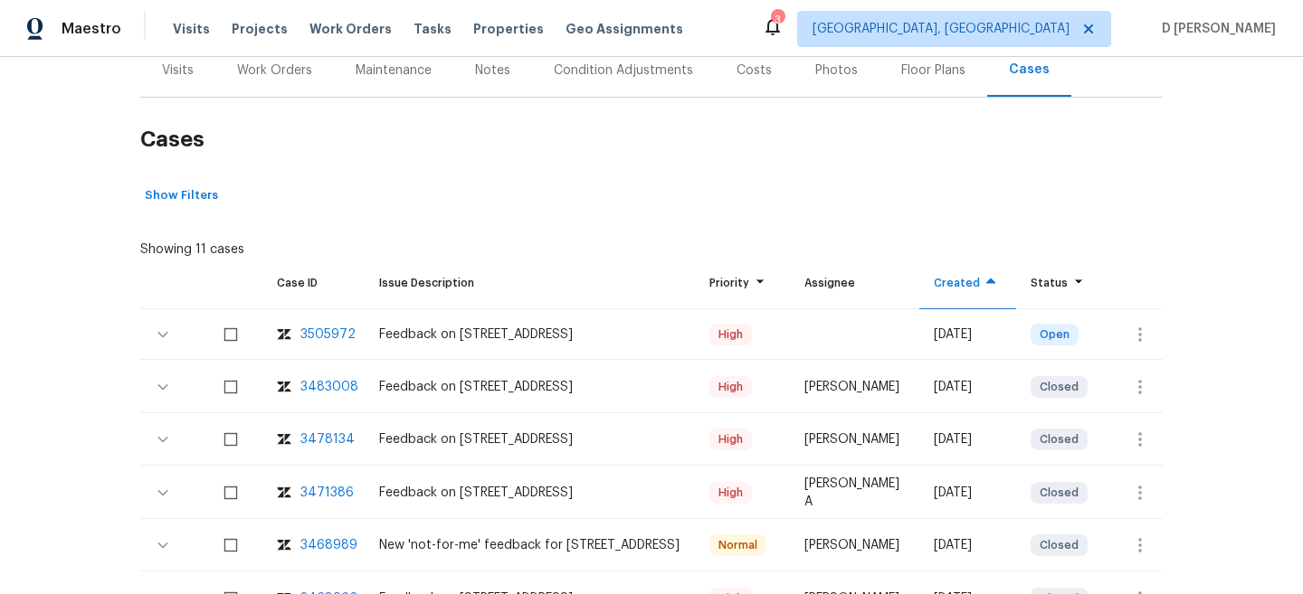
scroll to position [249, 0]
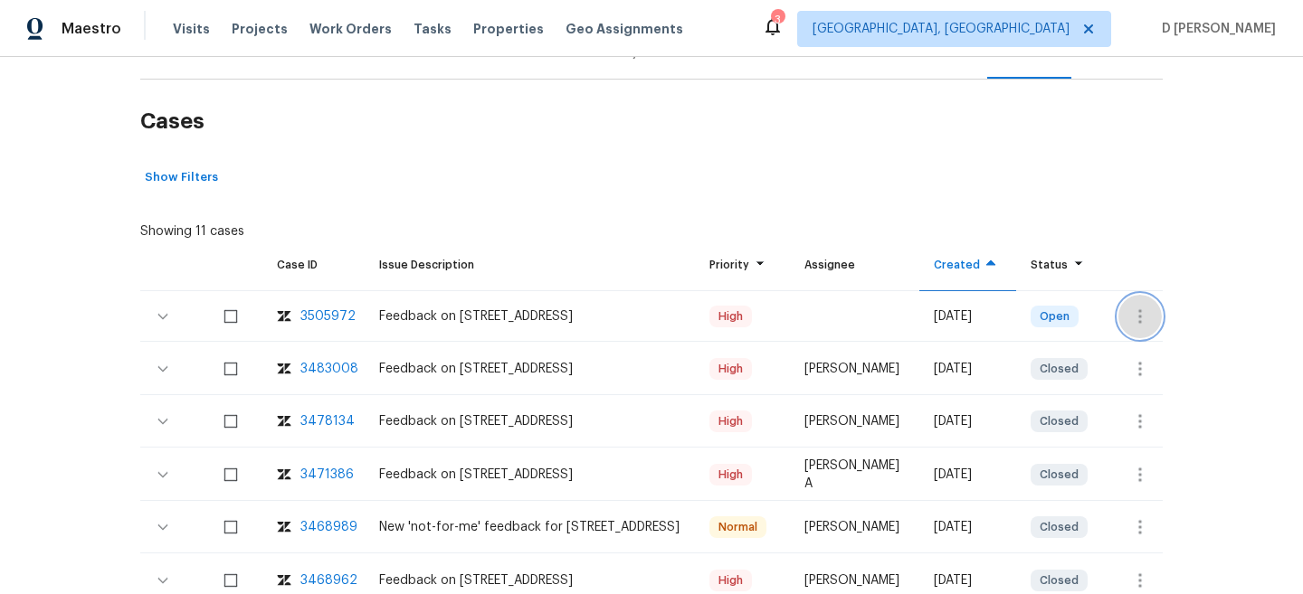
click at [1131, 315] on icon "button" at bounding box center [1140, 317] width 22 height 22
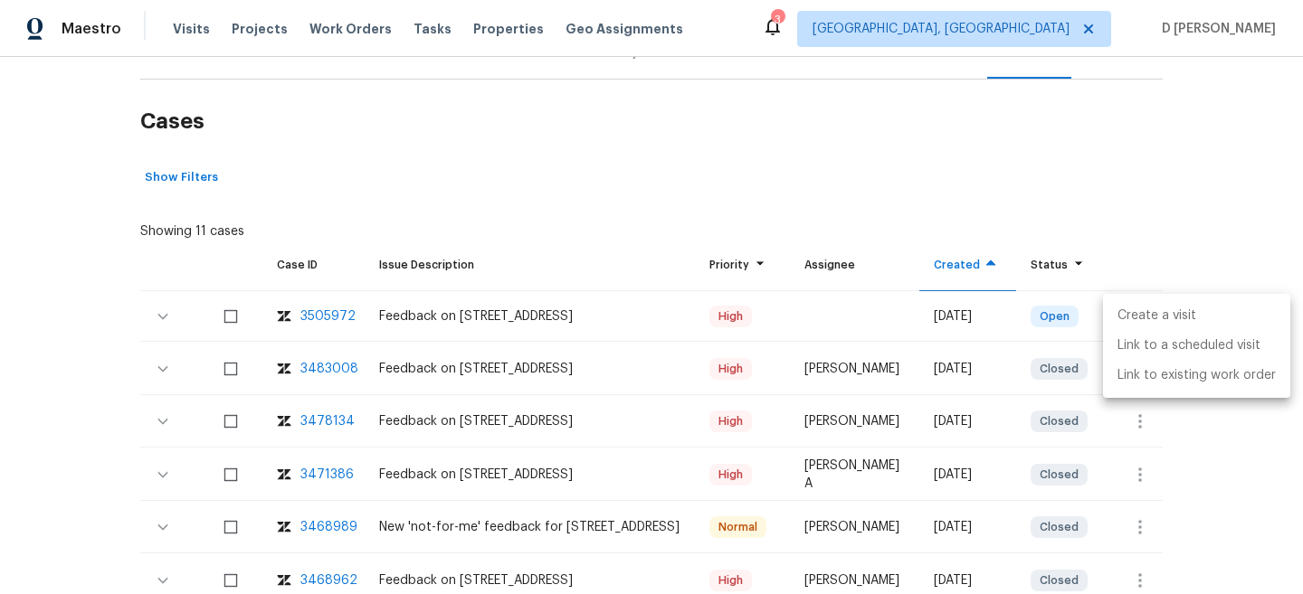
click at [1165, 311] on li "Create a visit" at bounding box center [1196, 316] width 187 height 30
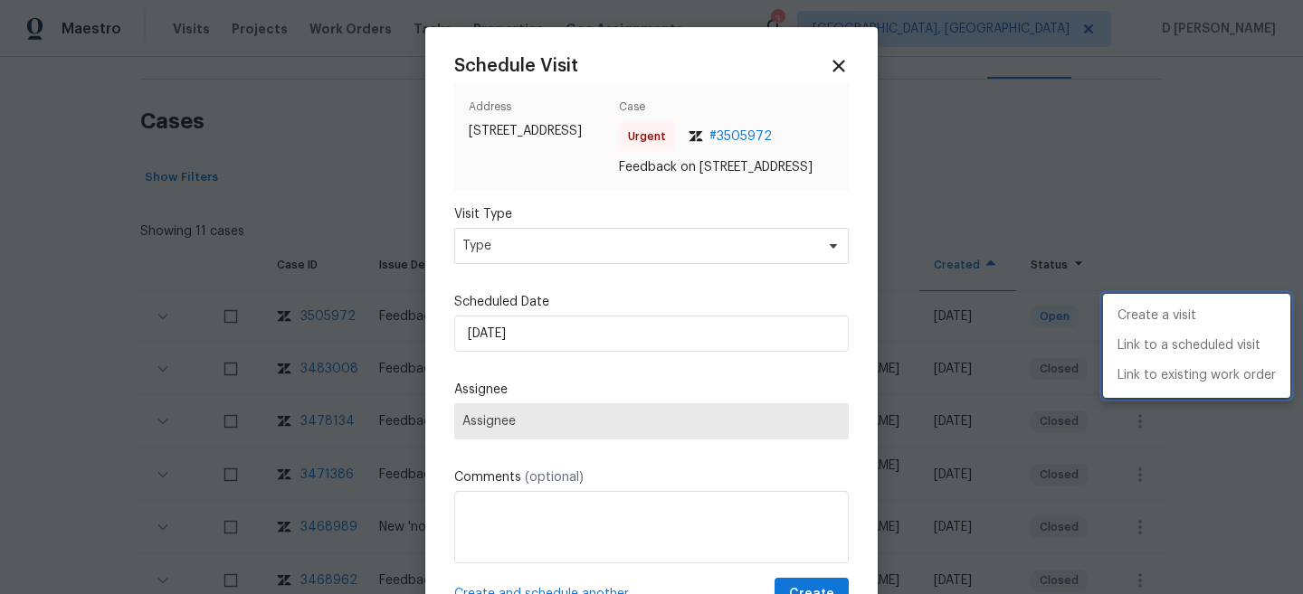
click at [539, 268] on div at bounding box center [651, 297] width 1303 height 594
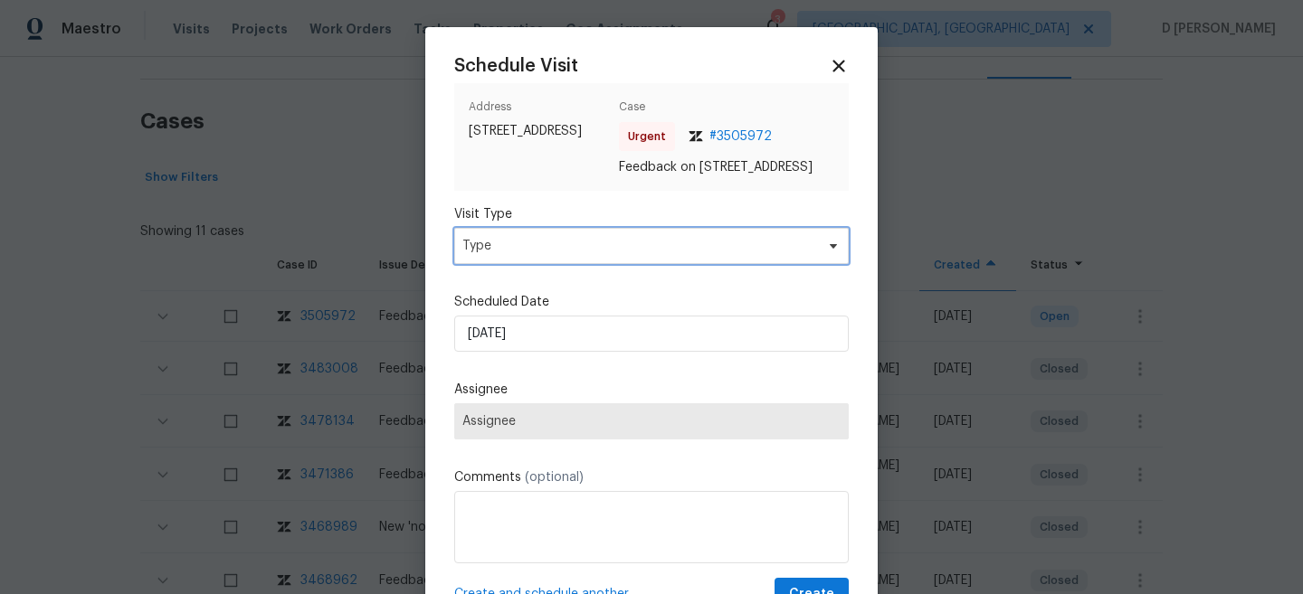
click at [539, 255] on span "Type" at bounding box center [638, 246] width 352 height 18
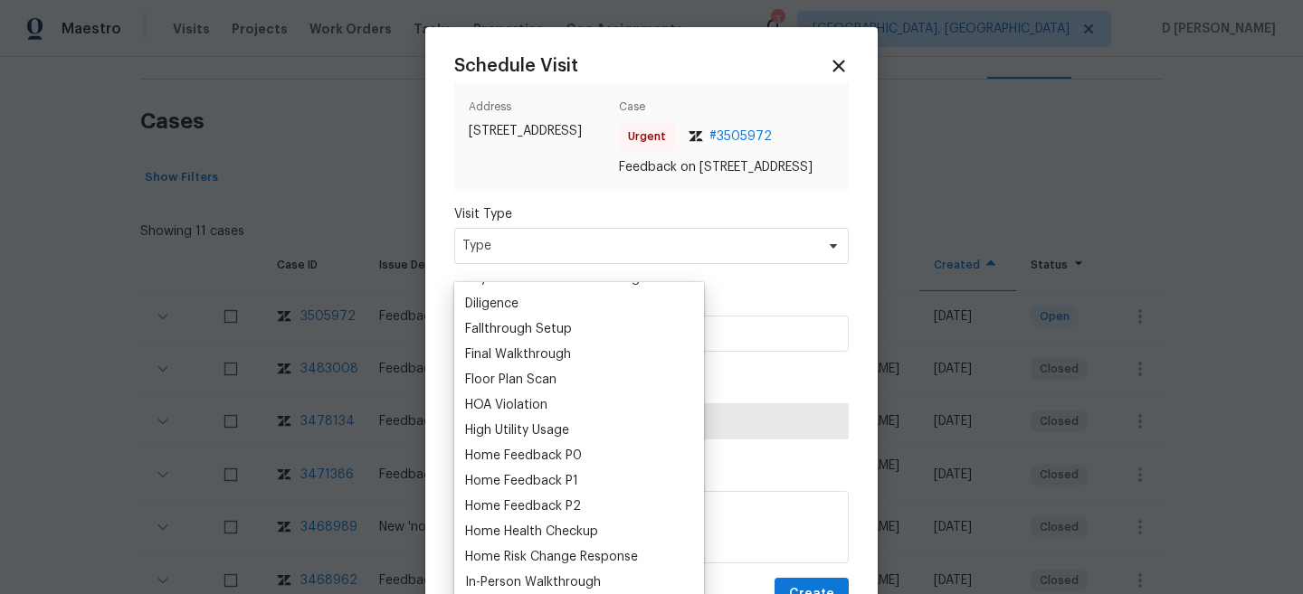
scroll to position [422, 0]
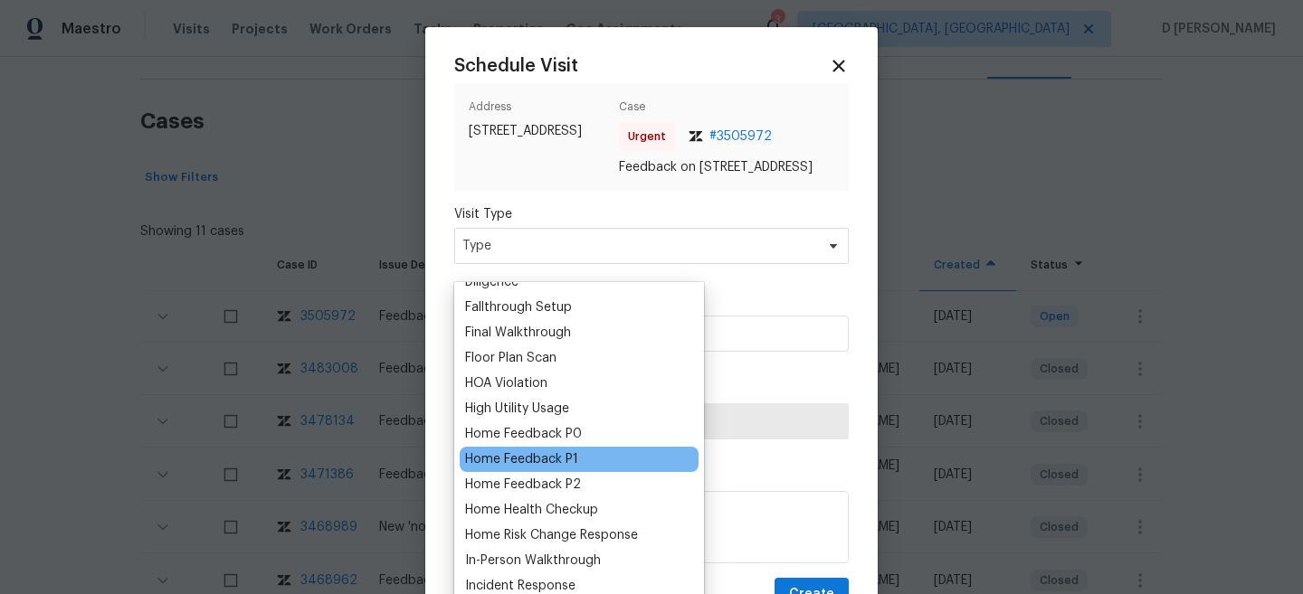
click at [545, 466] on div "Home Feedback P1" at bounding box center [521, 459] width 113 height 18
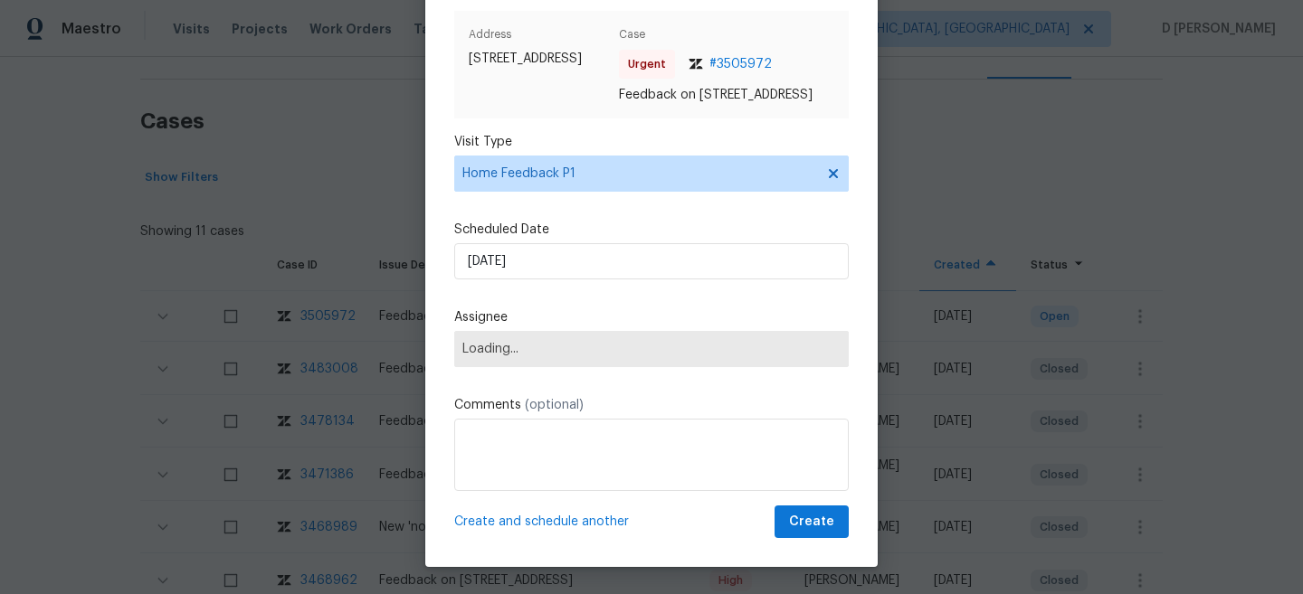
scroll to position [90, 0]
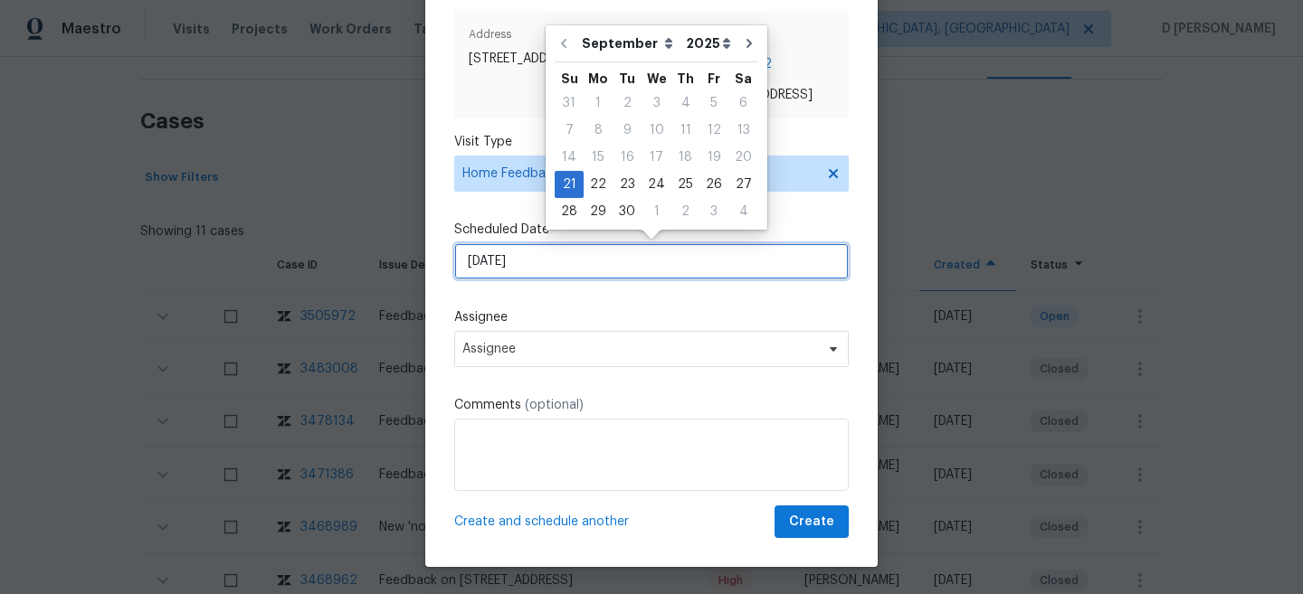
click at [573, 243] on input "[DATE]" at bounding box center [651, 261] width 394 height 36
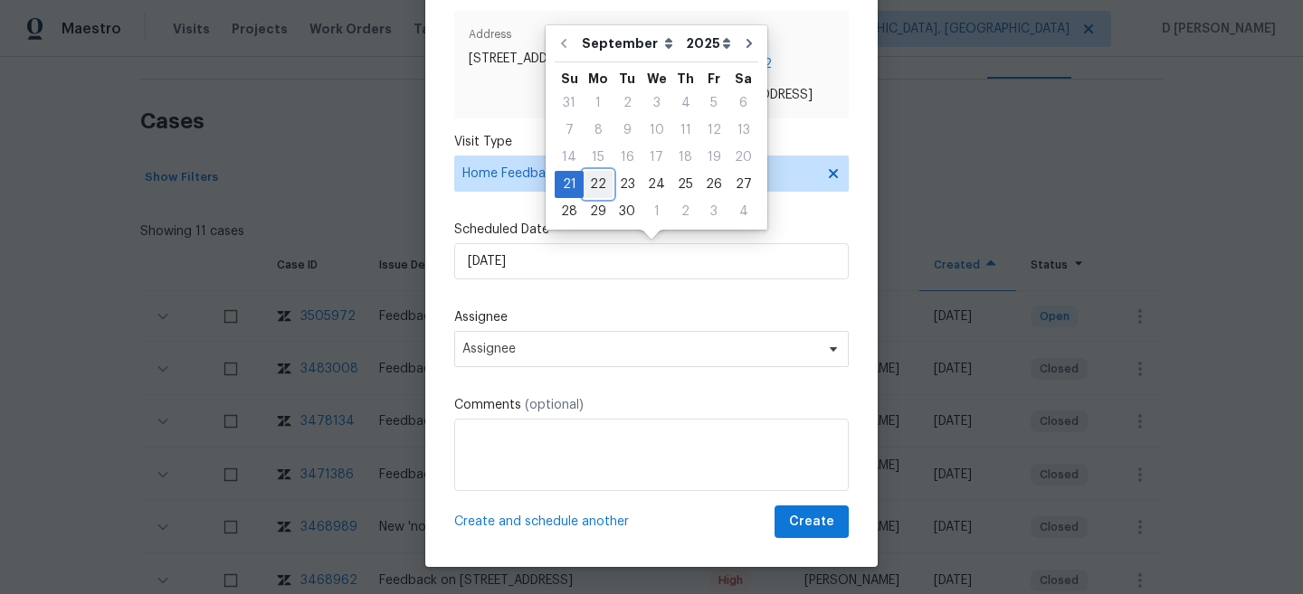
click at [594, 194] on div "22" at bounding box center [597, 184] width 29 height 25
type input "[DATE]"
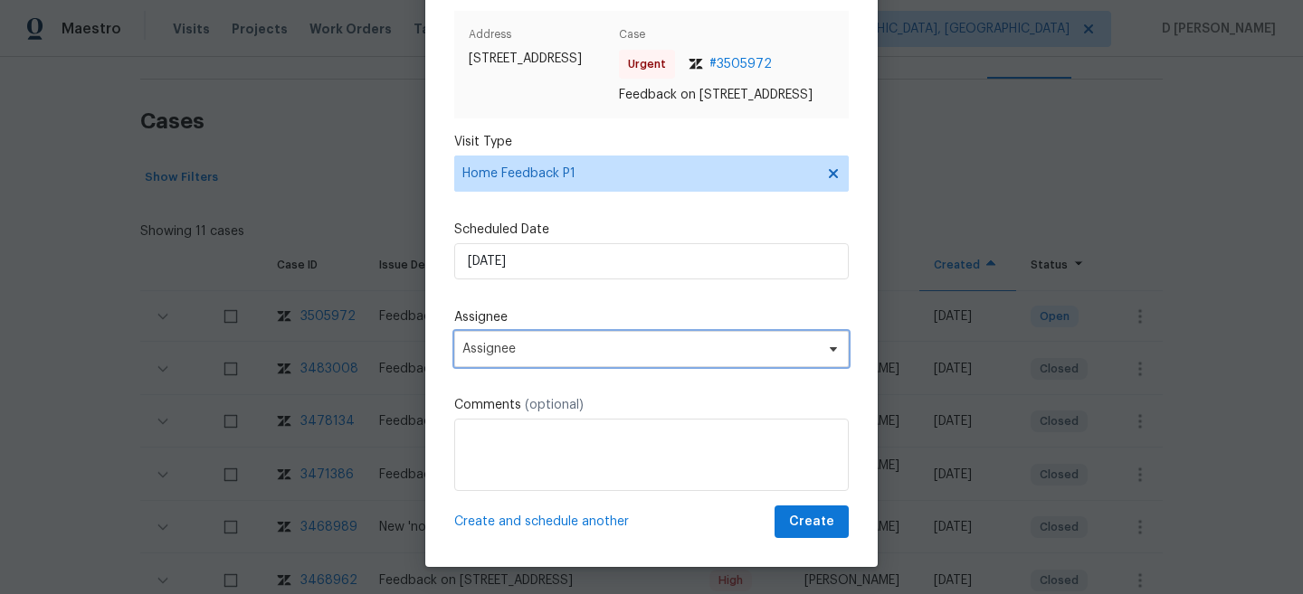
click at [547, 348] on span "Assignee" at bounding box center [639, 349] width 355 height 14
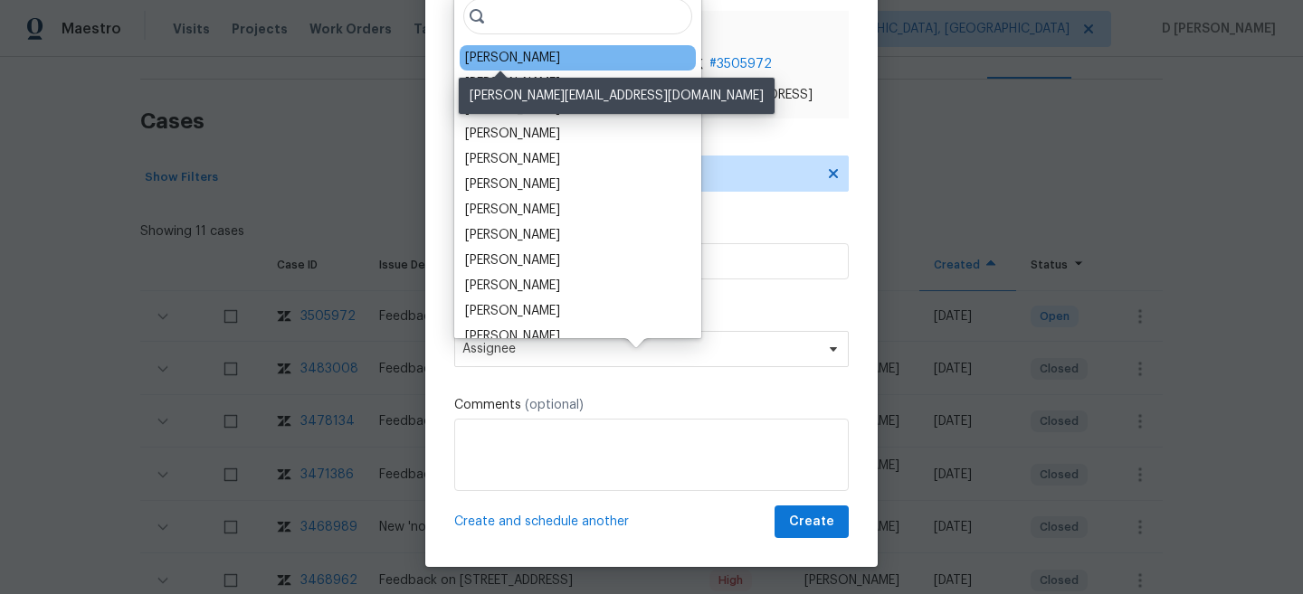
click at [525, 60] on div "[PERSON_NAME]" at bounding box center [512, 58] width 95 height 18
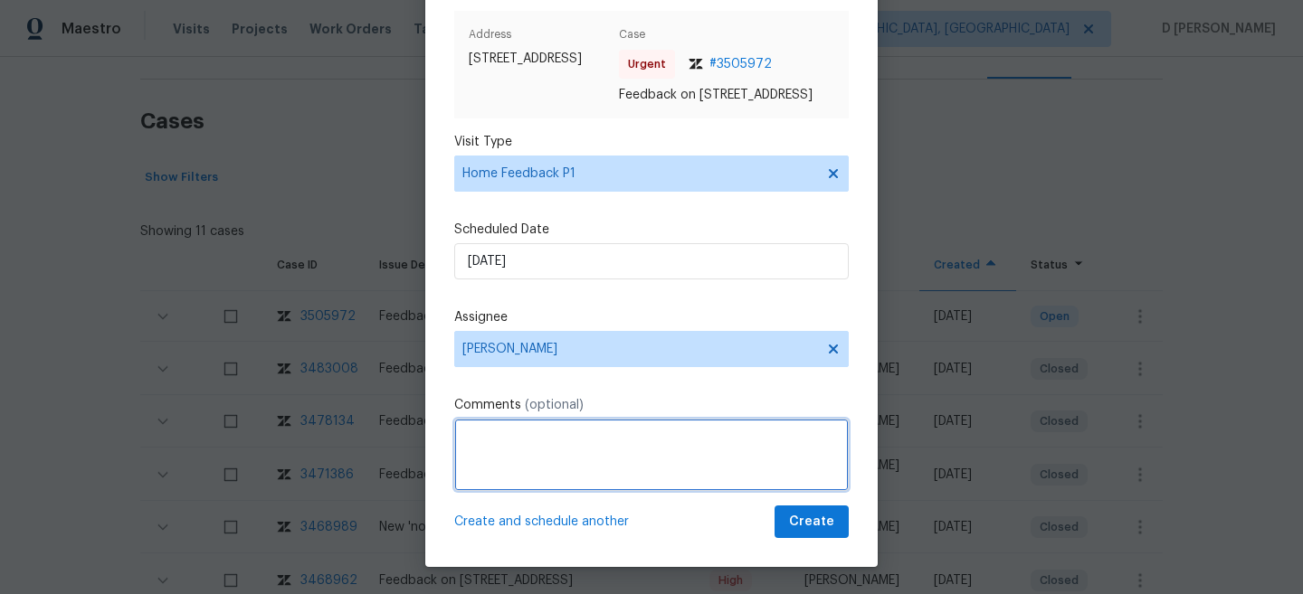
click at [515, 476] on textarea at bounding box center [651, 455] width 394 height 72
click at [493, 440] on textarea "To enrich screen reader interactions, please activate Accessibility in Grammarl…" at bounding box center [651, 455] width 394 height 72
type textarea "H"
paste textarea "upon checking the smart-rent, There was a jamming issue, while locking the fron…"
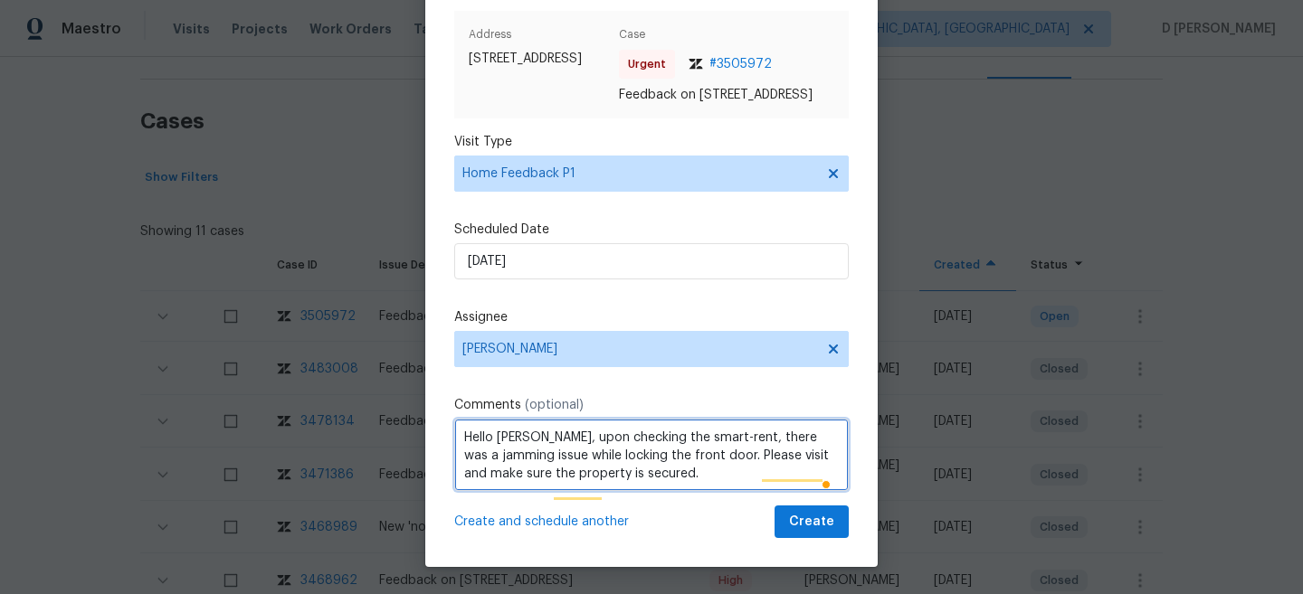
type textarea "Hello Ken, upon checking the smart-rent, there was a jamming issue while lockin…"
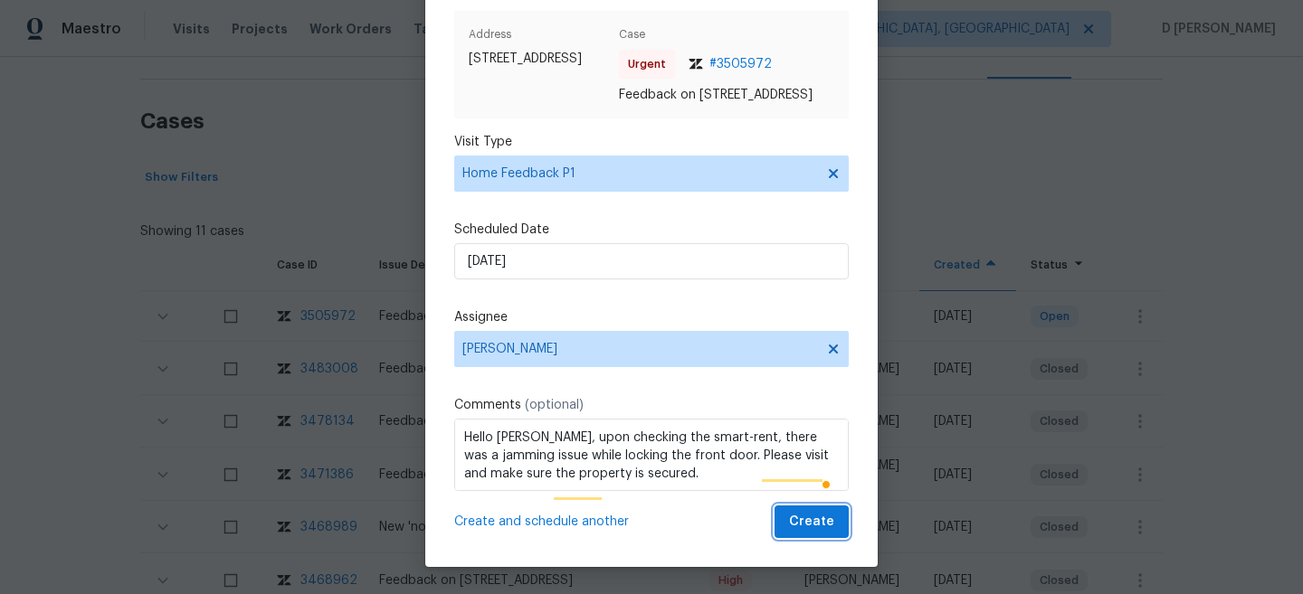
click at [820, 527] on span "Create" at bounding box center [811, 522] width 45 height 23
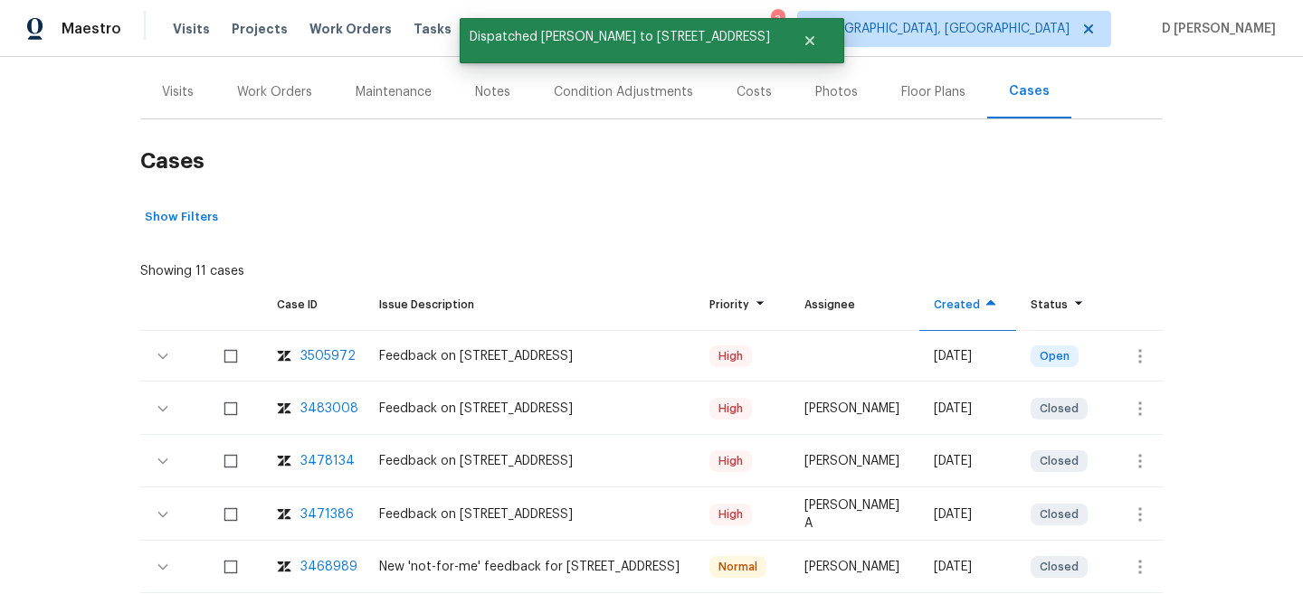
scroll to position [116, 0]
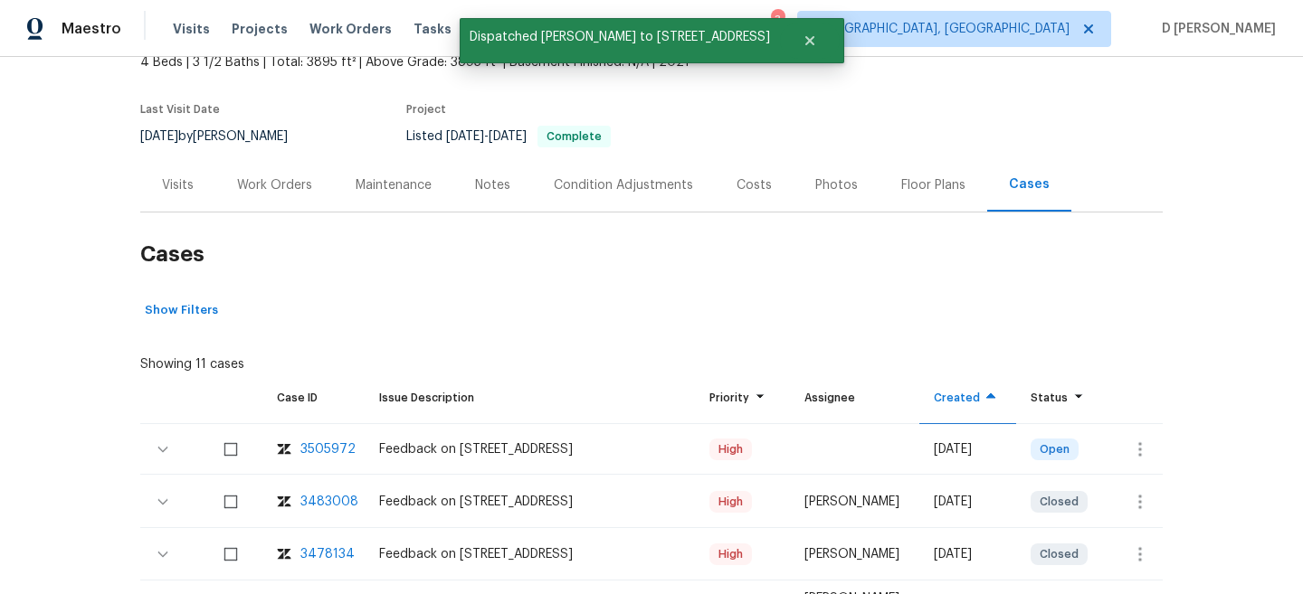
click at [156, 184] on div "Visits" at bounding box center [177, 184] width 75 height 53
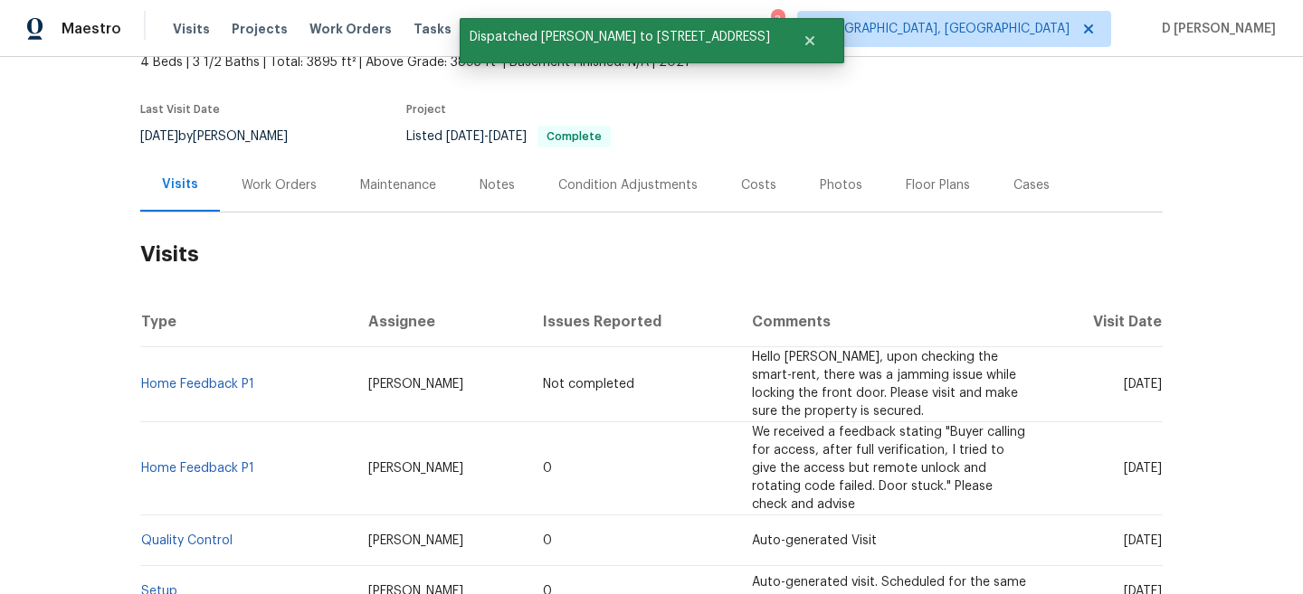
scroll to position [137, 0]
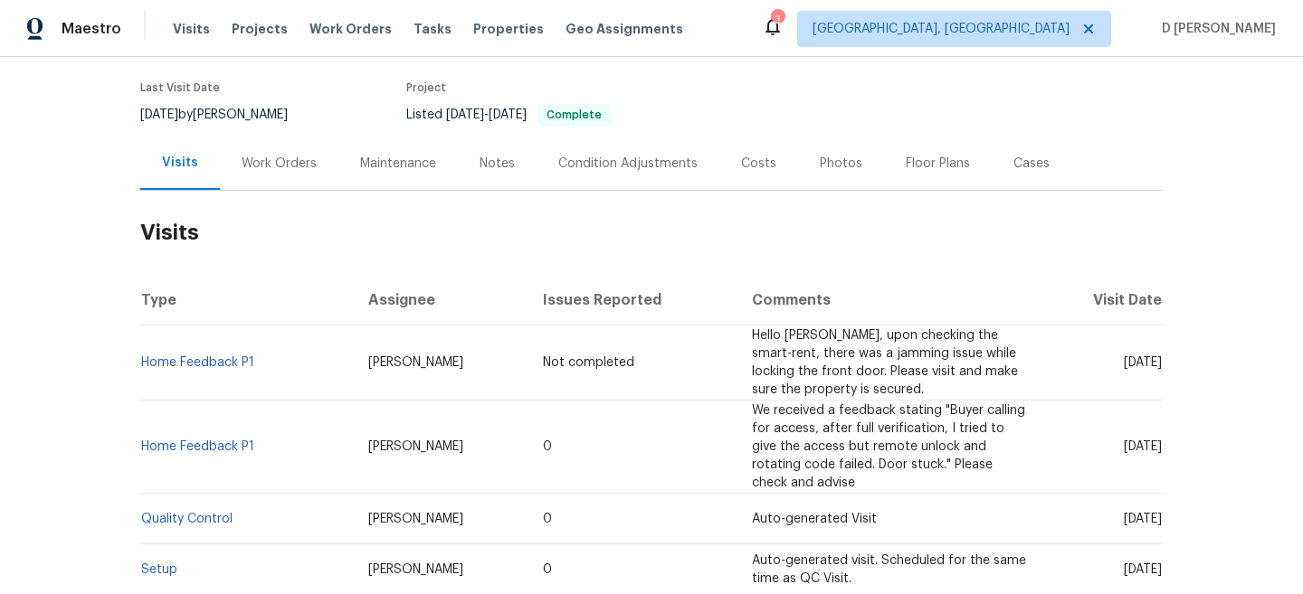
drag, startPoint x: 1087, startPoint y: 363, endPoint x: 1127, endPoint y: 363, distance: 39.8
click at [1127, 363] on span "[DATE]" at bounding box center [1142, 362] width 38 height 13
copy span "[DATE]"
drag, startPoint x: 261, startPoint y: 366, endPoint x: 143, endPoint y: 365, distance: 117.6
click at [143, 365] on td "Home Feedback P1" at bounding box center [246, 363] width 213 height 75
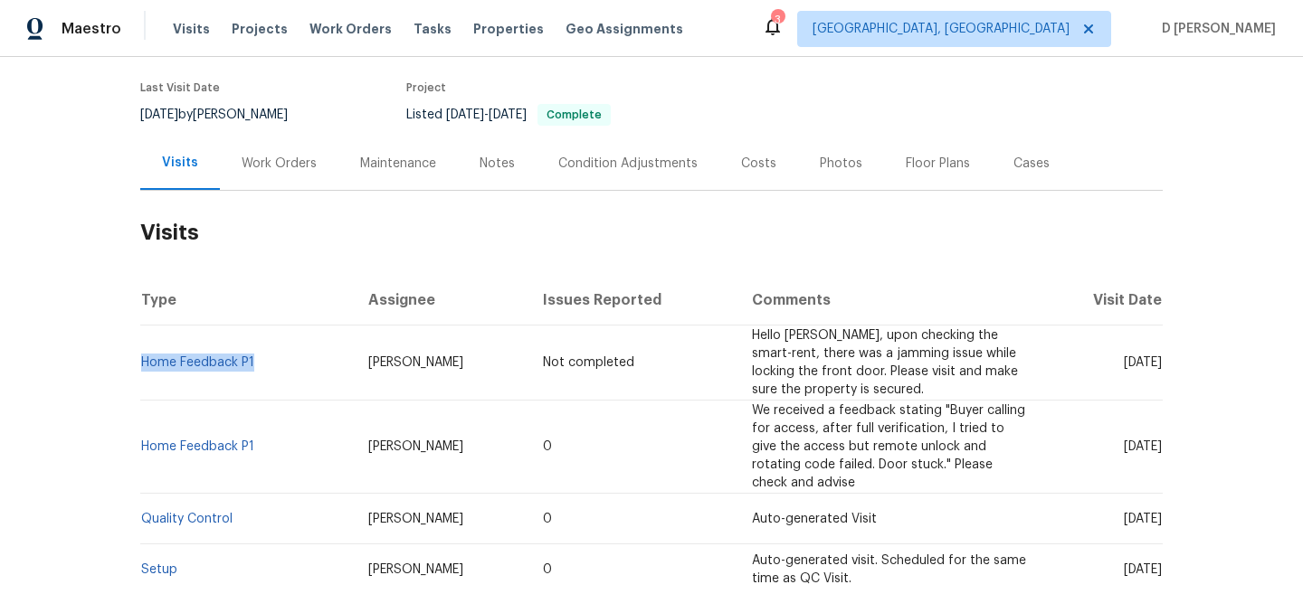
copy link "Home Feedback P1"
drag, startPoint x: 1094, startPoint y: 448, endPoint x: 1131, endPoint y: 448, distance: 37.1
click at [1131, 448] on span "Thu, Sep 11 2025" at bounding box center [1142, 447] width 38 height 13
copy span "Sep 11"
drag, startPoint x: 262, startPoint y: 447, endPoint x: 142, endPoint y: 445, distance: 120.3
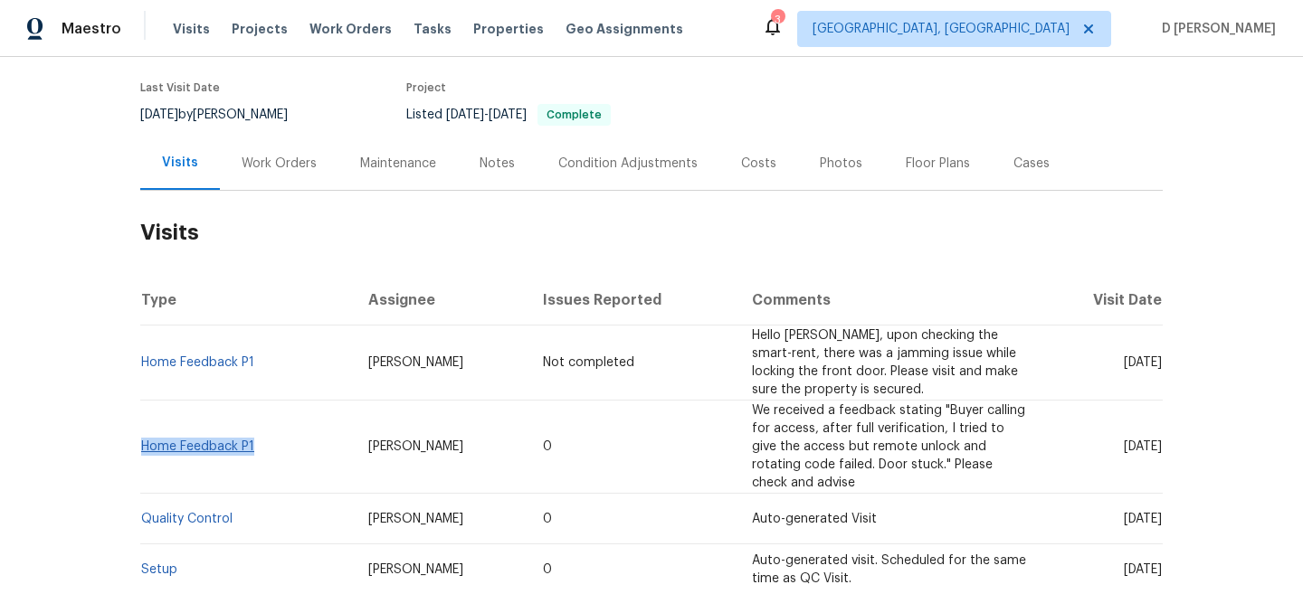
click at [142, 445] on td "Home Feedback P1" at bounding box center [246, 447] width 213 height 93
copy link "Home Feedback P1"
